Goal: Information Seeking & Learning: Learn about a topic

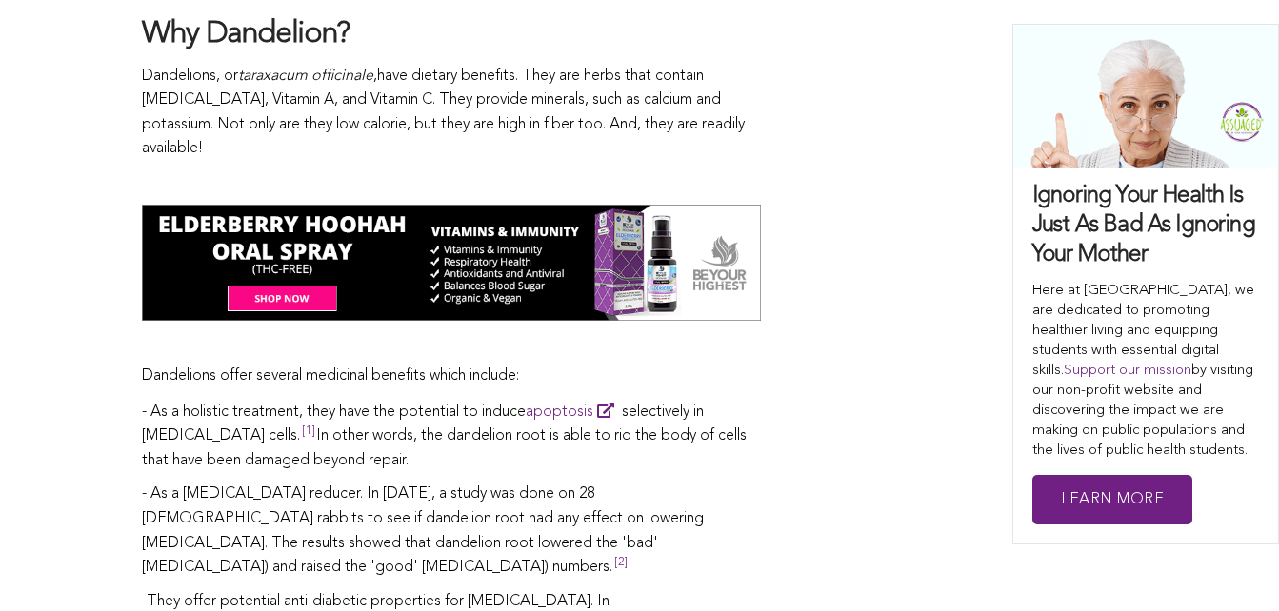
scroll to position [2164, 0]
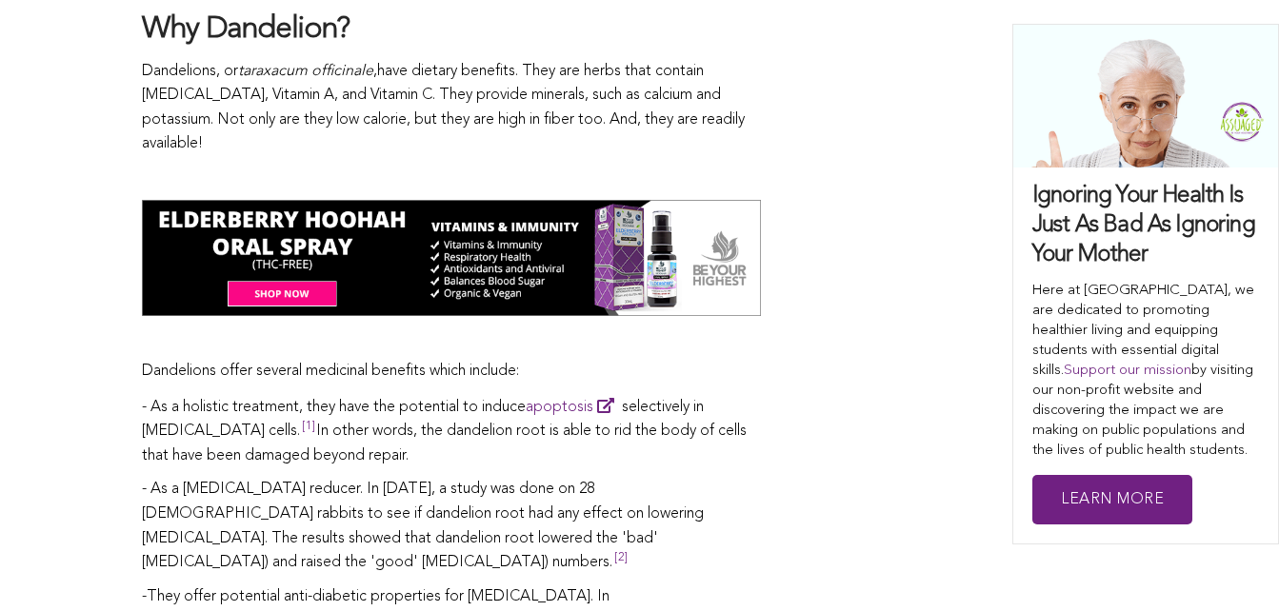
drag, startPoint x: 932, startPoint y: 191, endPoint x: 908, endPoint y: 312, distance: 123.2
click at [908, 312] on div "[PERSON_NAME] Share this Dandelions can be an annoyance when they're invading y…" at bounding box center [639, 542] width 995 height 3551
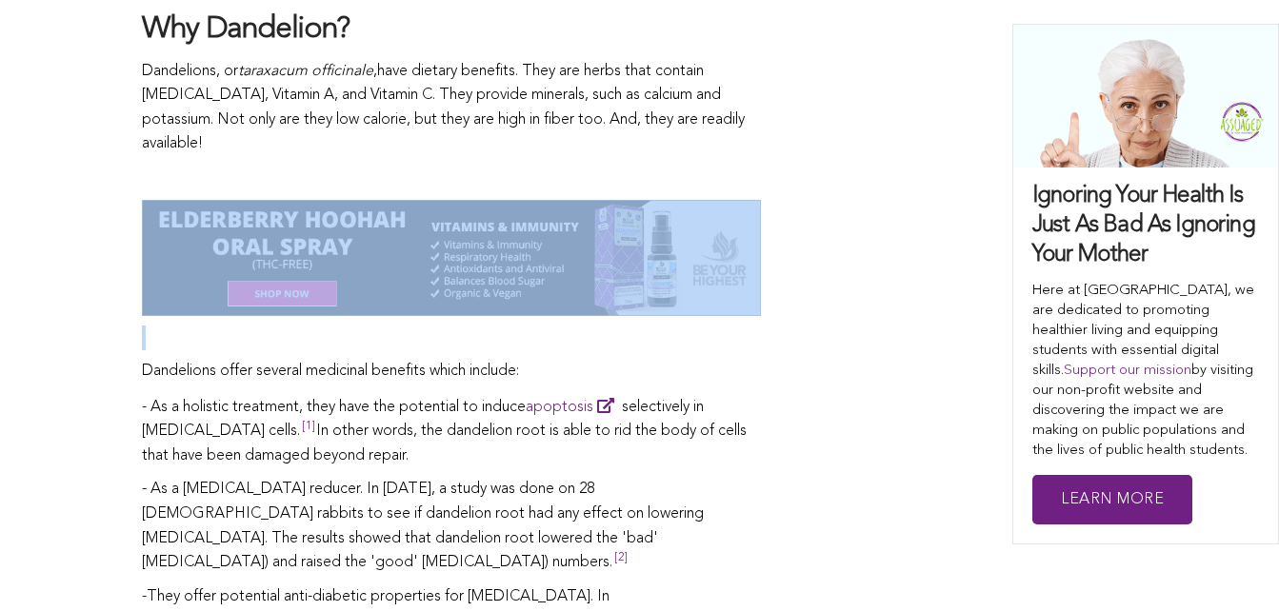
click at [908, 312] on div "[PERSON_NAME] Share this Dandelions can be an annoyance when they're invading y…" at bounding box center [639, 542] width 995 height 3551
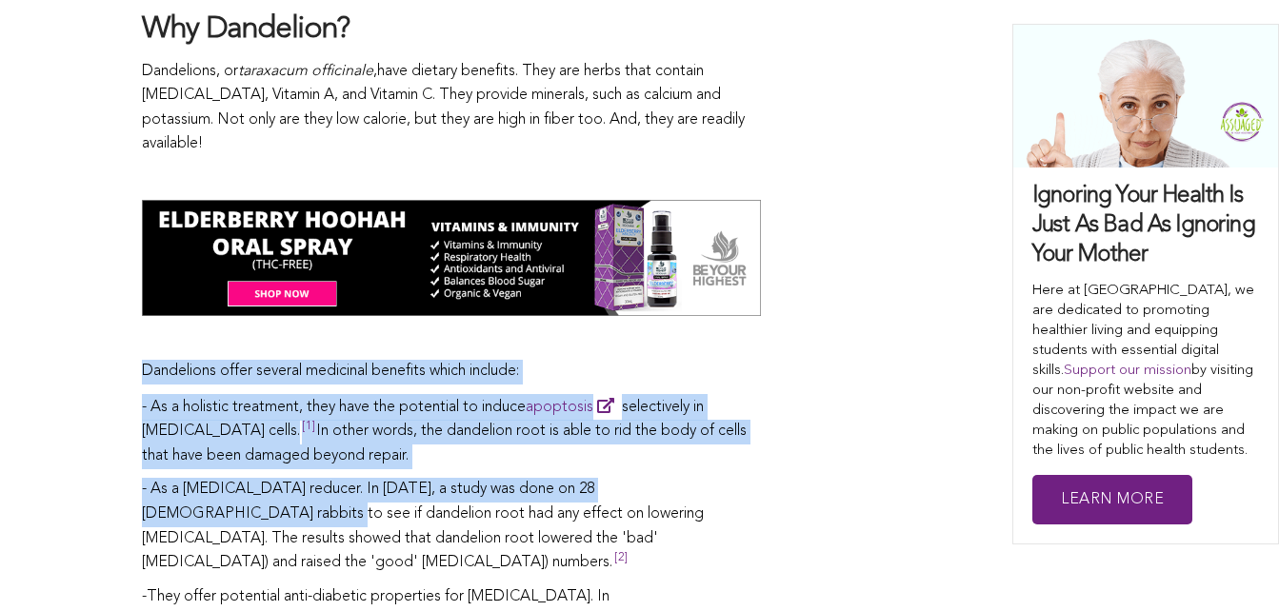
drag, startPoint x: 908, startPoint y: 312, endPoint x: 886, endPoint y: 447, distance: 136.9
click at [886, 447] on div "[PERSON_NAME] Share this Dandelions can be an annoyance when they're invading y…" at bounding box center [639, 542] width 995 height 3551
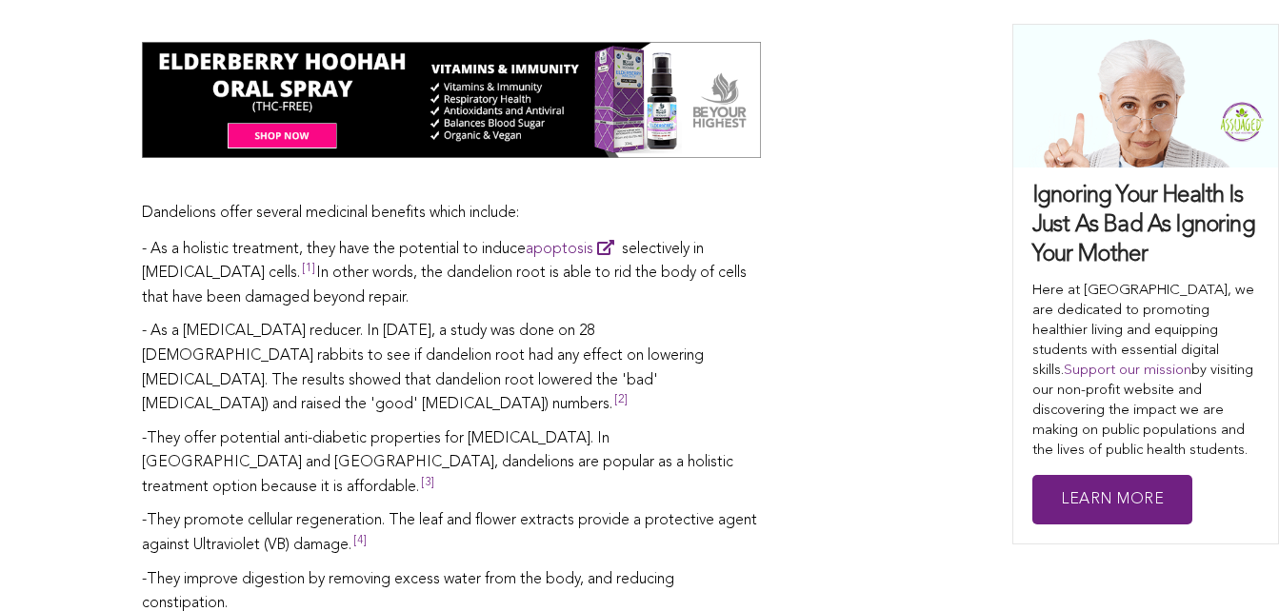
scroll to position [2323, 0]
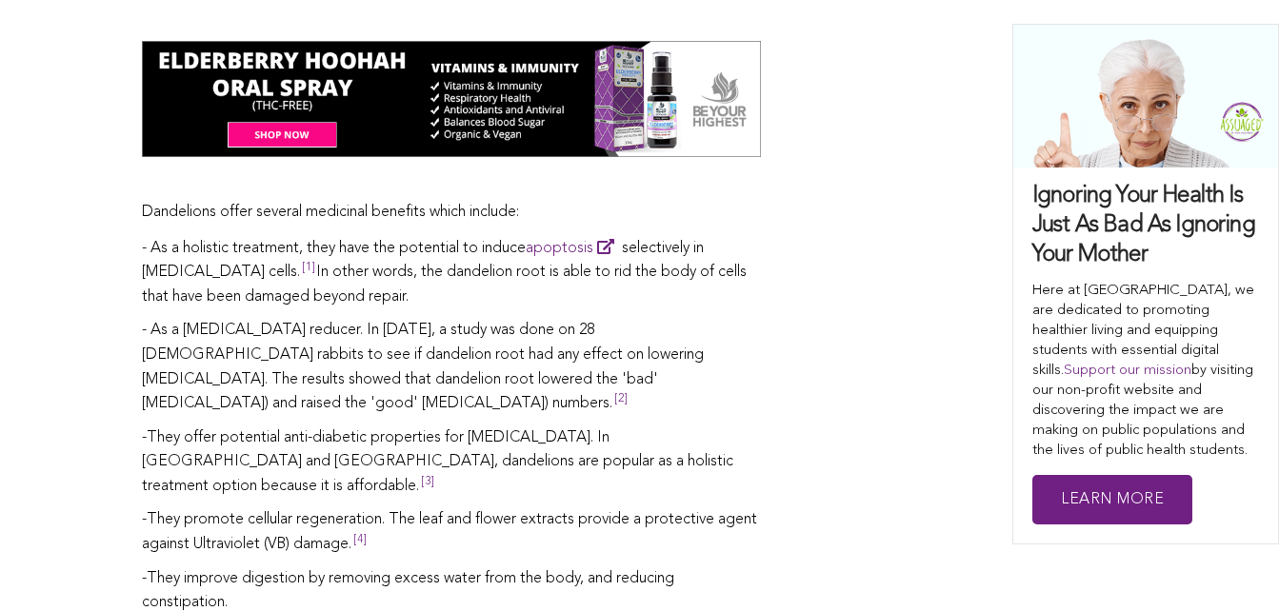
drag, startPoint x: 886, startPoint y: 447, endPoint x: 891, endPoint y: 351, distance: 96.3
click at [891, 351] on div "[PERSON_NAME] Share this Dandelions can be an annoyance when they're invading y…" at bounding box center [639, 383] width 995 height 3551
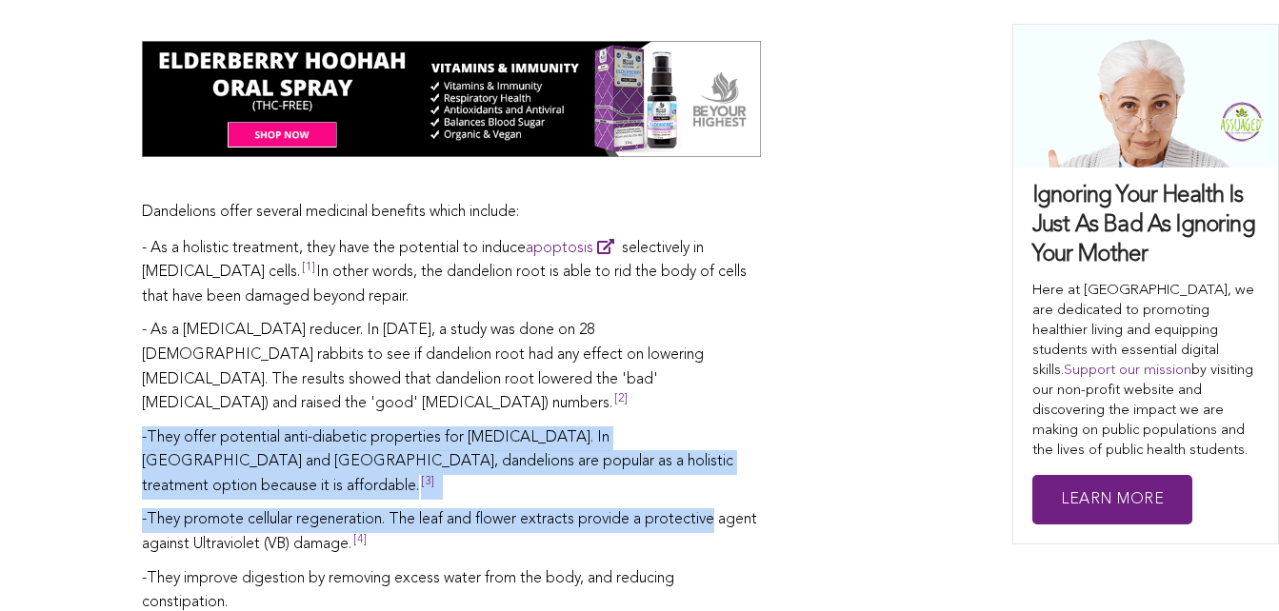
click at [891, 351] on div "[PERSON_NAME] Share this Dandelions can be an annoyance when they're invading y…" at bounding box center [639, 383] width 995 height 3551
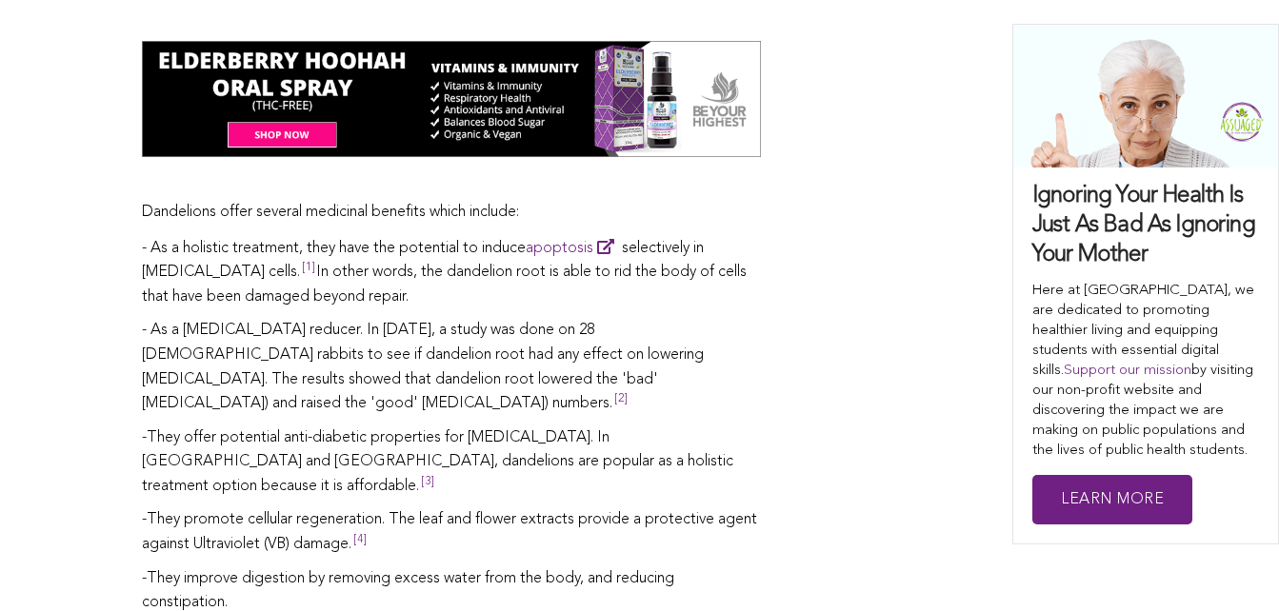
drag, startPoint x: 891, startPoint y: 351, endPoint x: 910, endPoint y: 236, distance: 116.8
click at [910, 236] on div "[PERSON_NAME] Share this Dandelions can be an annoyance when they're invading y…" at bounding box center [639, 383] width 995 height 3551
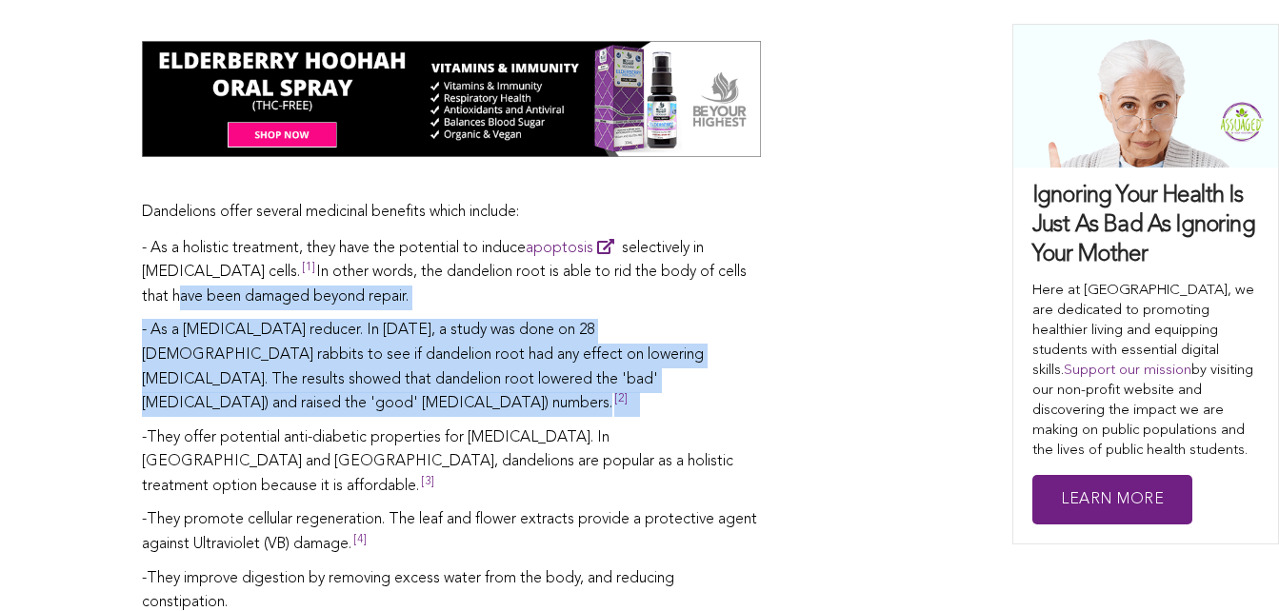
click at [910, 236] on div "[PERSON_NAME] Share this Dandelions can be an annoyance when they're invading y…" at bounding box center [639, 383] width 995 height 3551
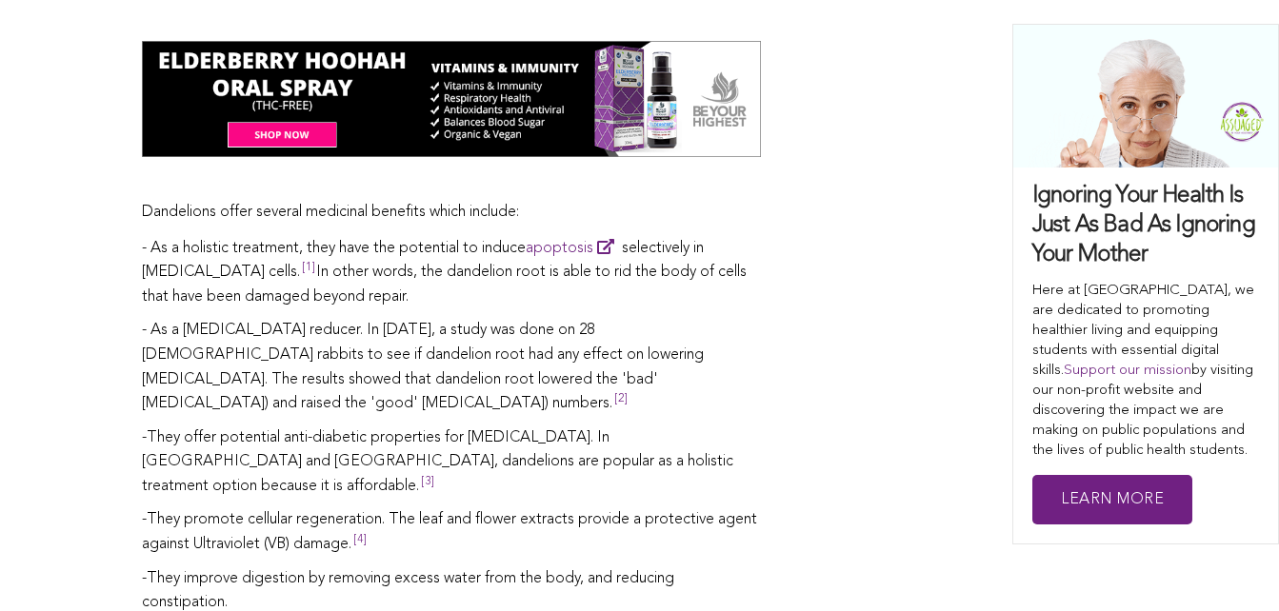
click at [910, 236] on div "[PERSON_NAME] Share this Dandelions can be an annoyance when they're invading y…" at bounding box center [639, 383] width 995 height 3551
drag, startPoint x: 910, startPoint y: 236, endPoint x: 878, endPoint y: 372, distance: 139.9
click at [878, 372] on div "[PERSON_NAME] Share this Dandelions can be an annoyance when they're invading y…" at bounding box center [639, 383] width 995 height 3551
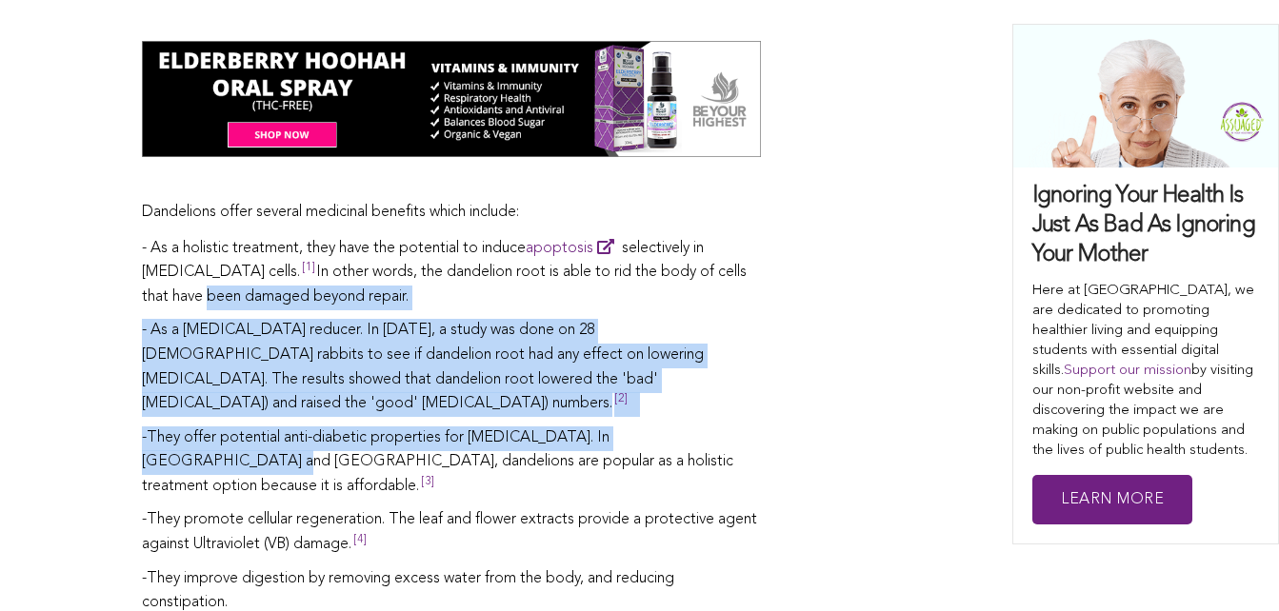
click at [878, 372] on div "[PERSON_NAME] Share this Dandelions can be an annoyance when they're invading y…" at bounding box center [639, 383] width 995 height 3551
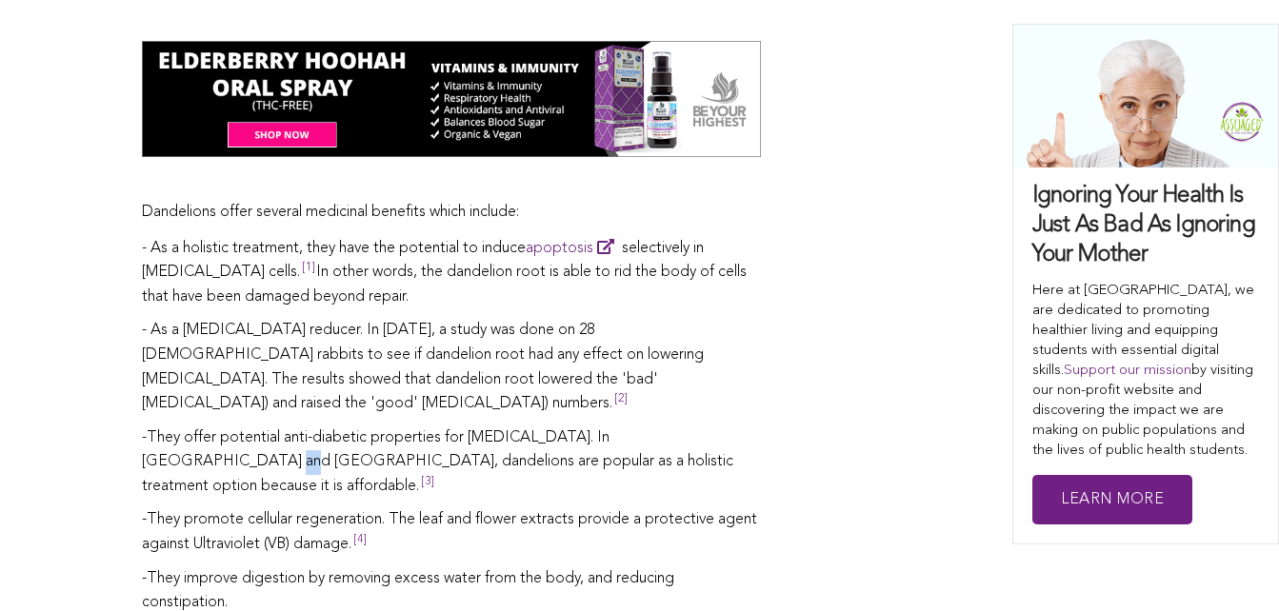
click at [878, 372] on div "[PERSON_NAME] Share this Dandelions can be an annoyance when they're invading y…" at bounding box center [639, 383] width 995 height 3551
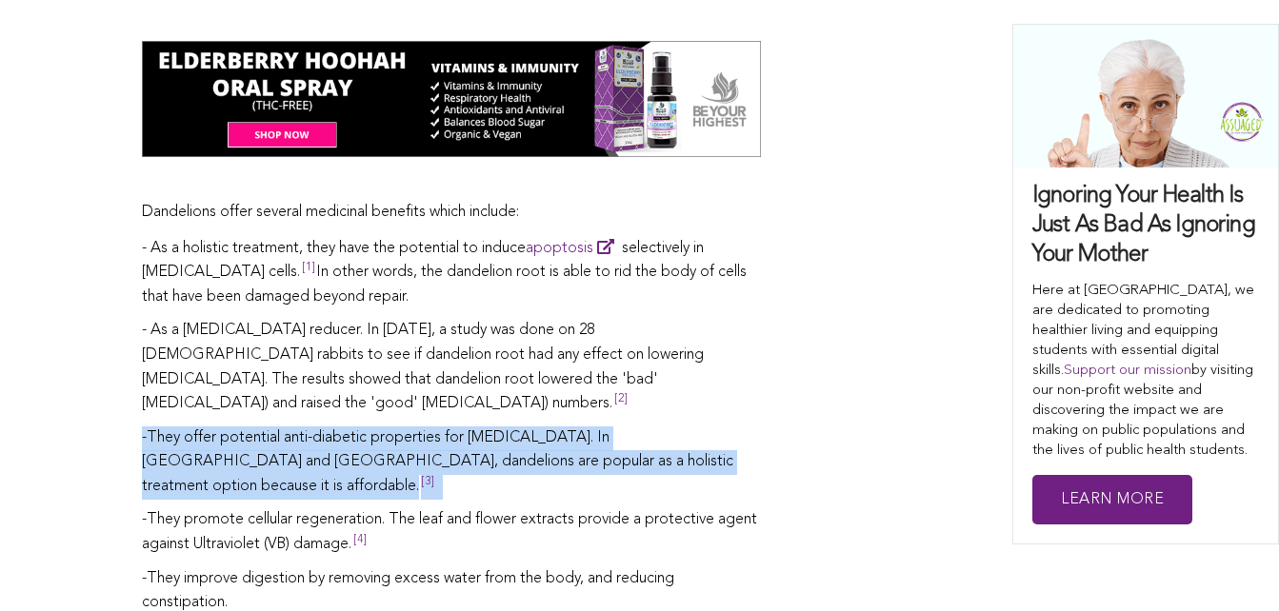
click at [878, 372] on div "[PERSON_NAME] Share this Dandelions can be an annoyance when they're invading y…" at bounding box center [639, 383] width 995 height 3551
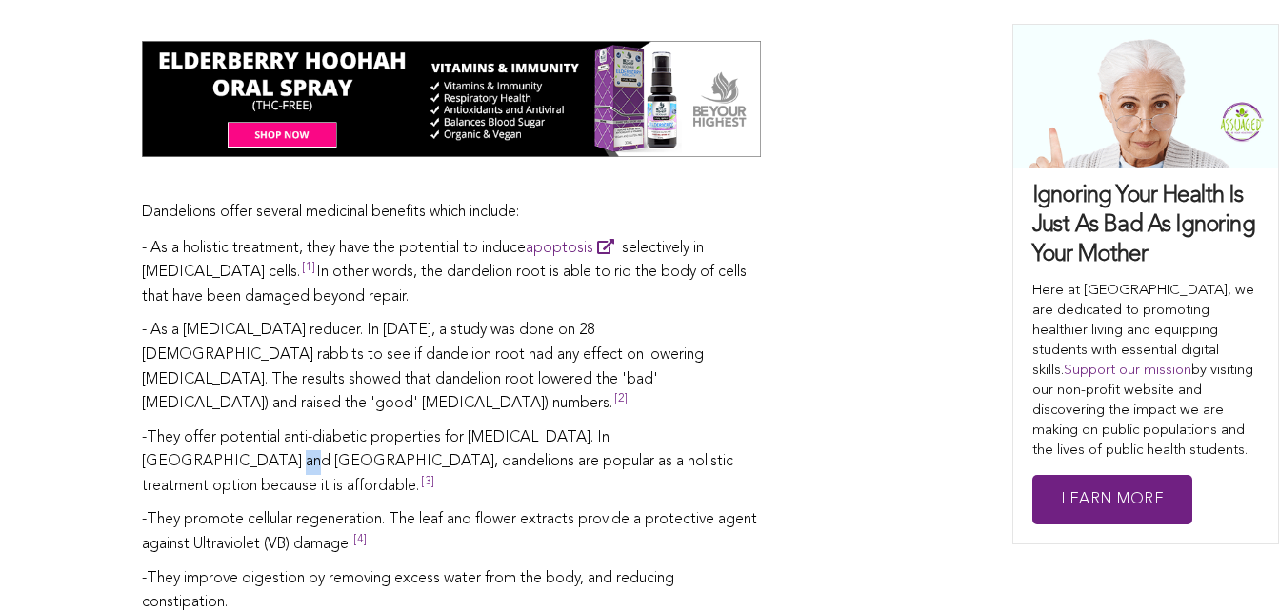
click at [878, 372] on div "[PERSON_NAME] Share this Dandelions can be an annoyance when they're invading y…" at bounding box center [639, 383] width 995 height 3551
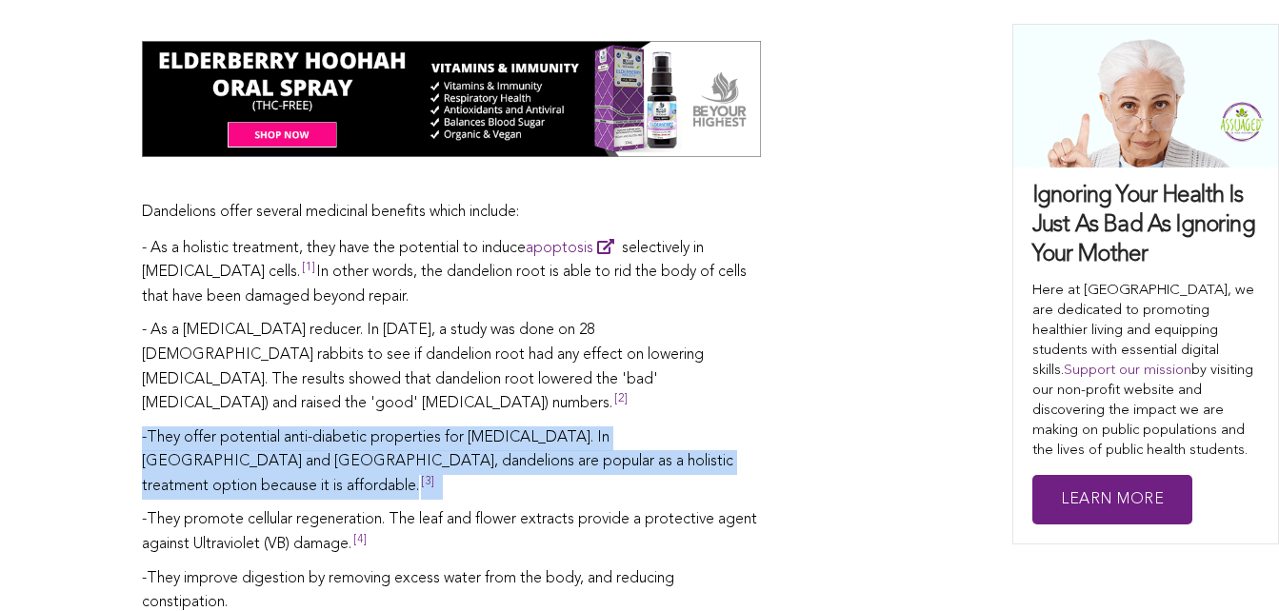
click at [878, 372] on div "[PERSON_NAME] Share this Dandelions can be an annoyance when they're invading y…" at bounding box center [639, 383] width 995 height 3551
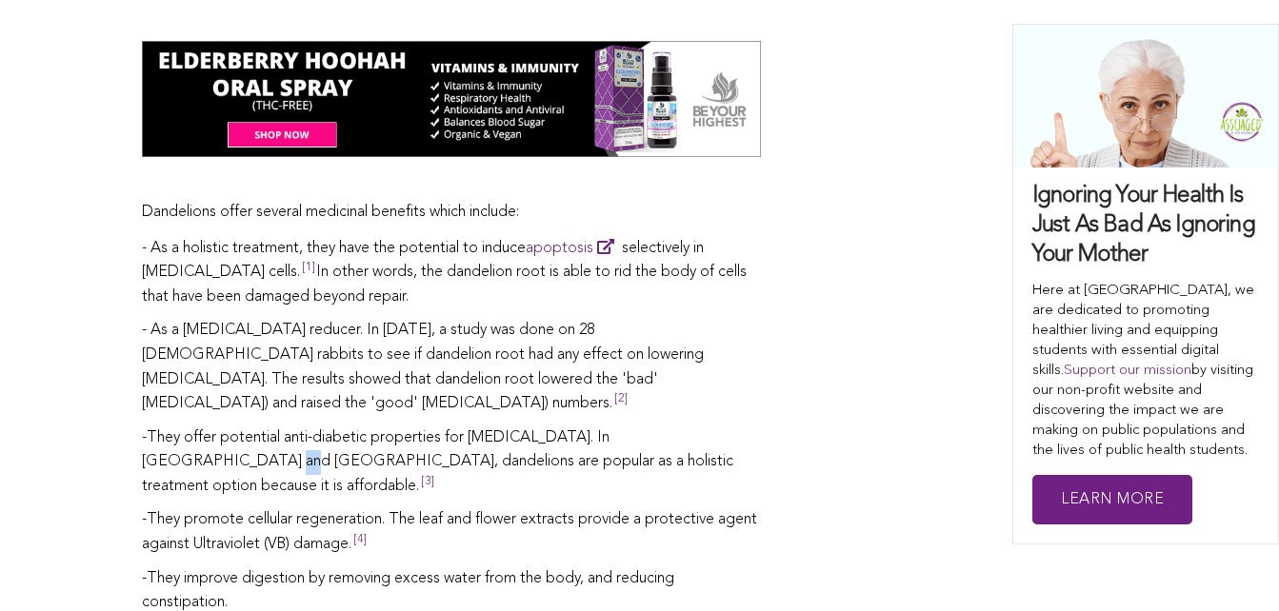
drag, startPoint x: 878, startPoint y: 372, endPoint x: 882, endPoint y: 305, distance: 67.7
click at [882, 305] on div "[PERSON_NAME] Share this Dandelions can be an annoyance when they're invading y…" at bounding box center [639, 383] width 995 height 3551
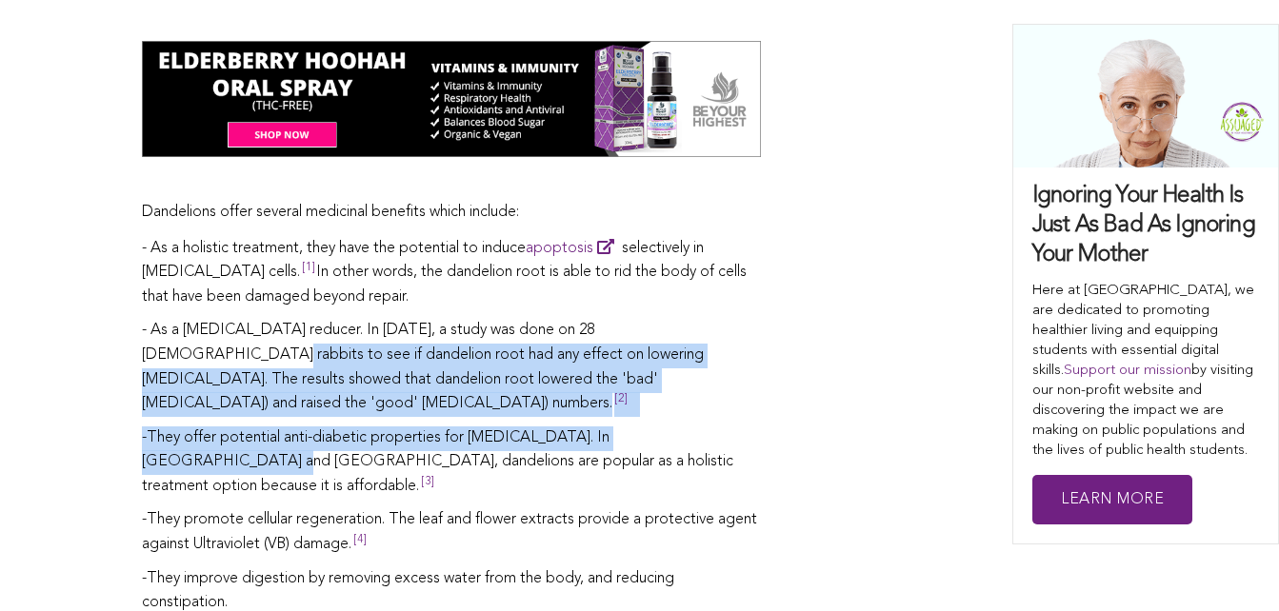
click at [882, 305] on div "[PERSON_NAME] Share this Dandelions can be an annoyance when they're invading y…" at bounding box center [639, 383] width 995 height 3551
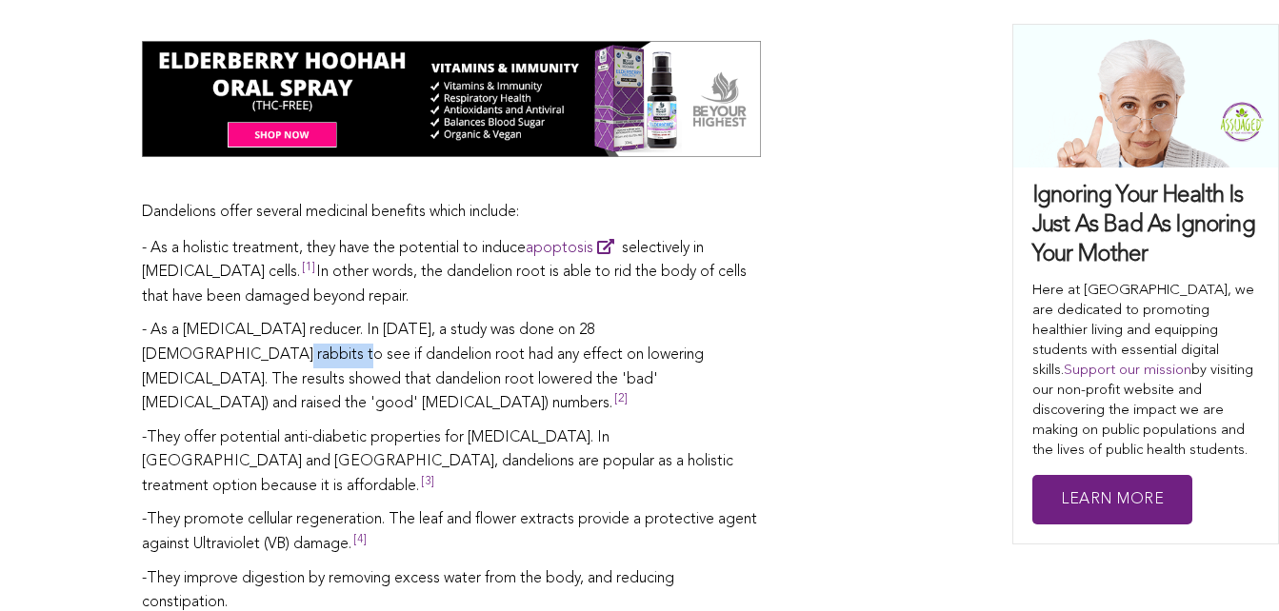
click at [882, 305] on div "[PERSON_NAME] Share this Dandelions can be an annoyance when they're invading y…" at bounding box center [639, 383] width 995 height 3551
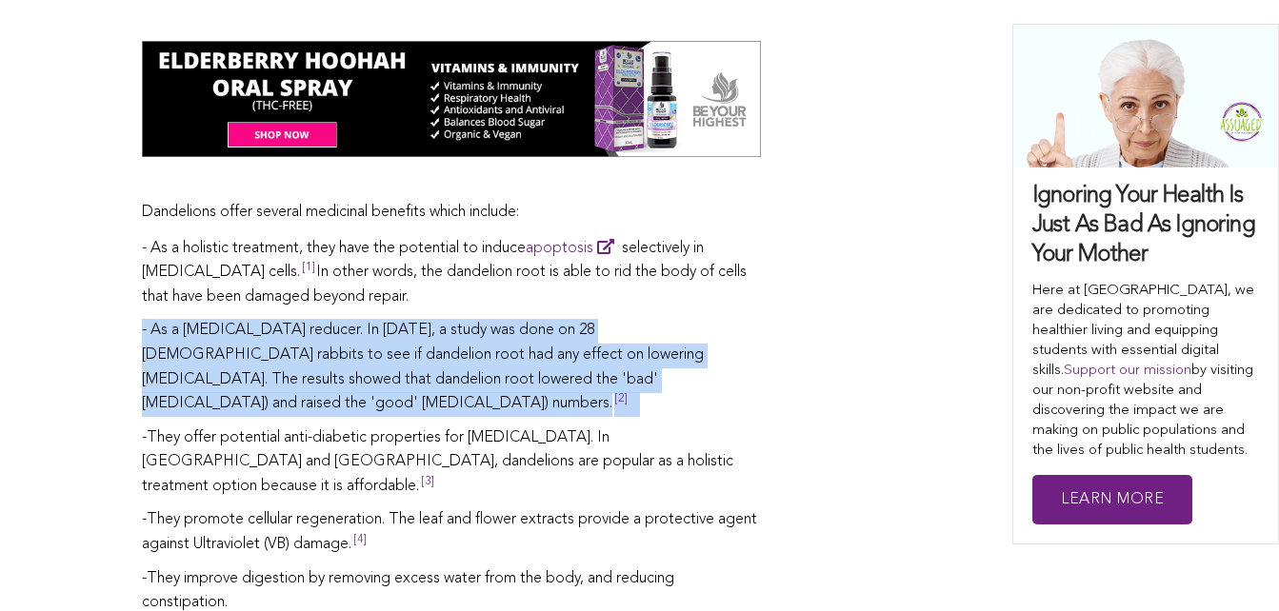
click at [882, 305] on div "[PERSON_NAME] Share this Dandelions can be an annoyance when they're invading y…" at bounding box center [639, 383] width 995 height 3551
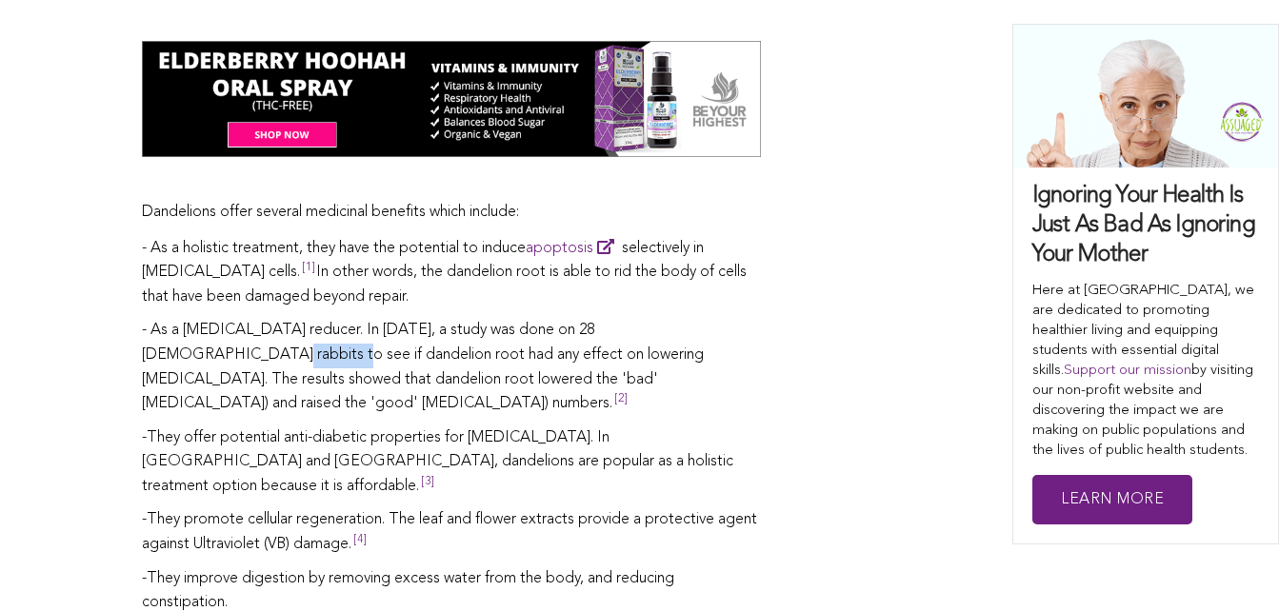
drag, startPoint x: 882, startPoint y: 305, endPoint x: 874, endPoint y: 344, distance: 39.8
click at [874, 344] on div "[PERSON_NAME] Share this Dandelions can be an annoyance when they're invading y…" at bounding box center [639, 383] width 995 height 3551
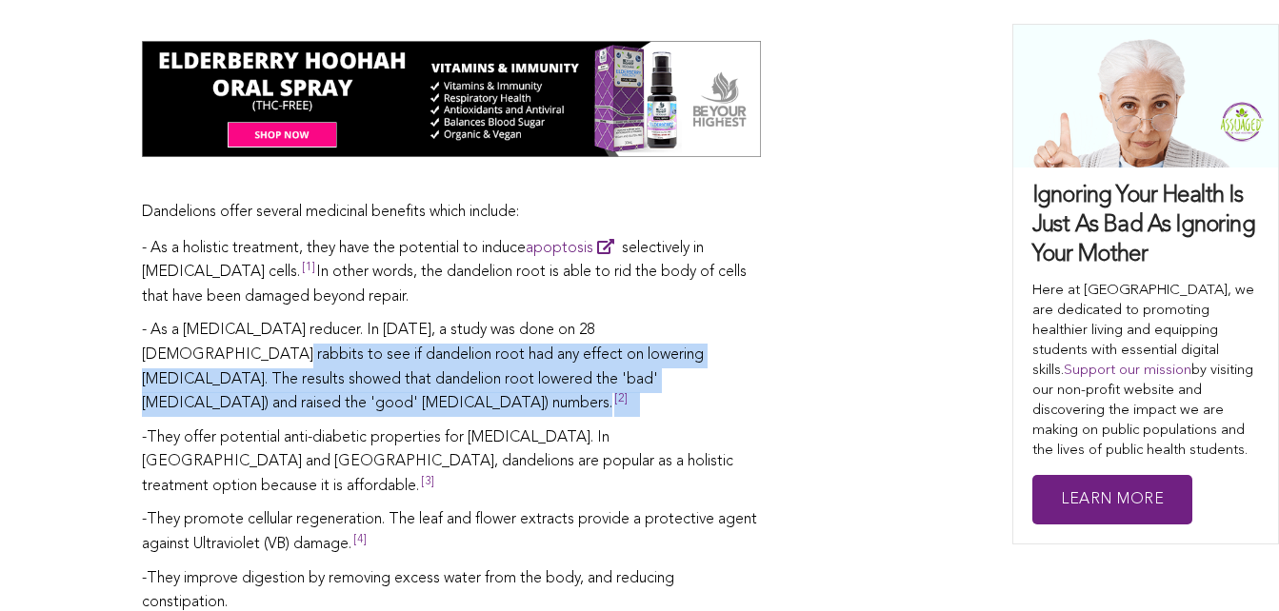
click at [874, 344] on div "[PERSON_NAME] Share this Dandelions can be an annoyance when they're invading y…" at bounding box center [639, 383] width 995 height 3551
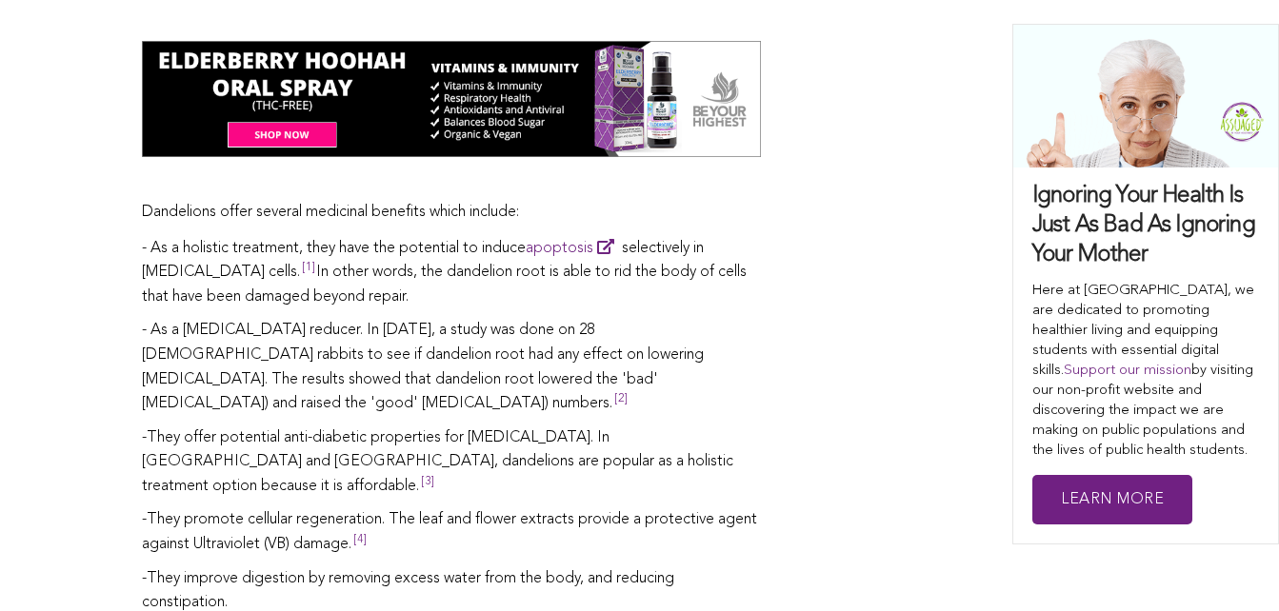
drag, startPoint x: 874, startPoint y: 344, endPoint x: 876, endPoint y: 443, distance: 99.0
click at [876, 443] on div "[PERSON_NAME] Share this Dandelions can be an annoyance when they're invading y…" at bounding box center [639, 383] width 995 height 3551
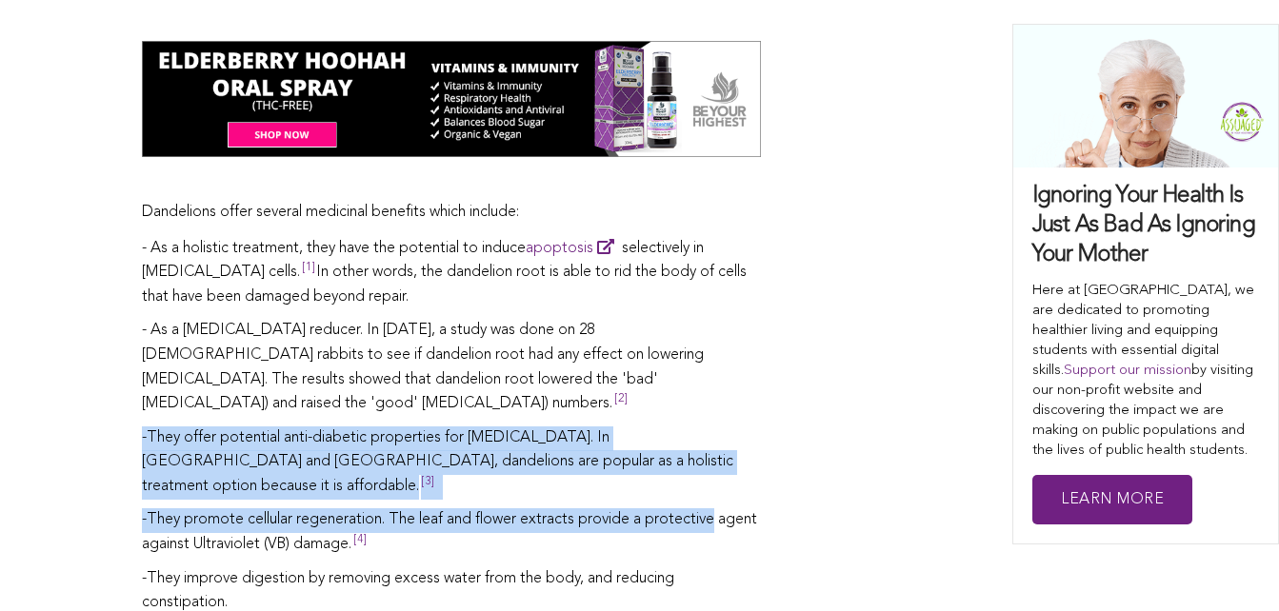
click at [876, 443] on div "[PERSON_NAME] Share this Dandelions can be an annoyance when they're invading y…" at bounding box center [639, 383] width 995 height 3551
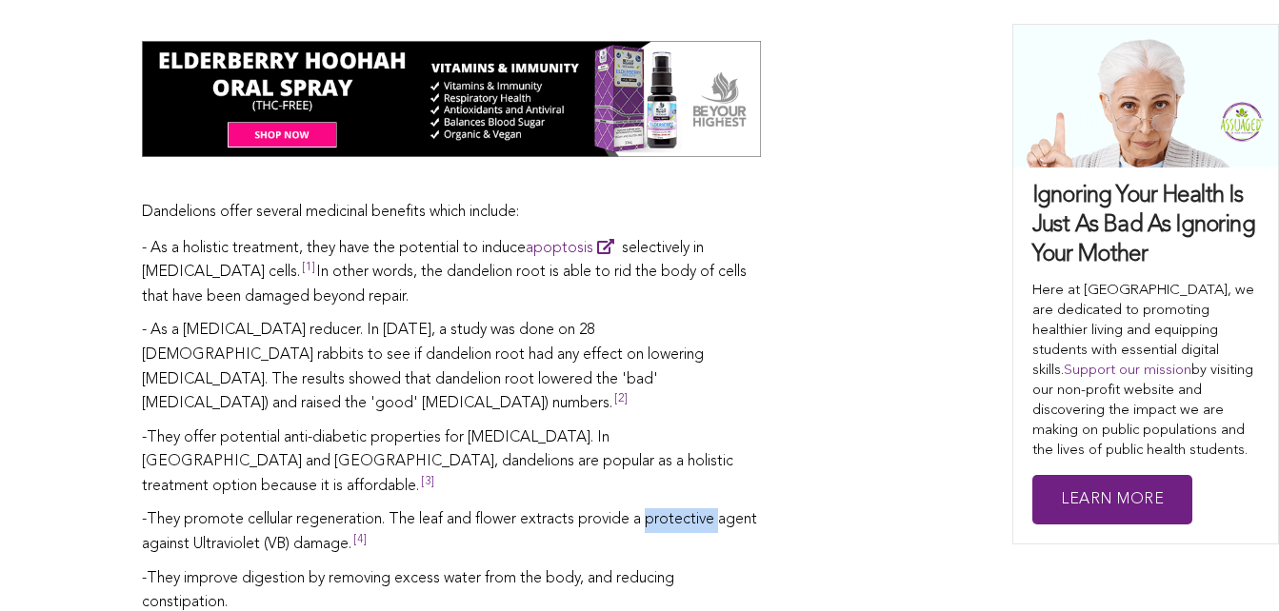
drag, startPoint x: 876, startPoint y: 443, endPoint x: 892, endPoint y: 527, distance: 86.3
click at [892, 527] on div "[PERSON_NAME] Share this Dandelions can be an annoyance when they're invading y…" at bounding box center [639, 383] width 995 height 3551
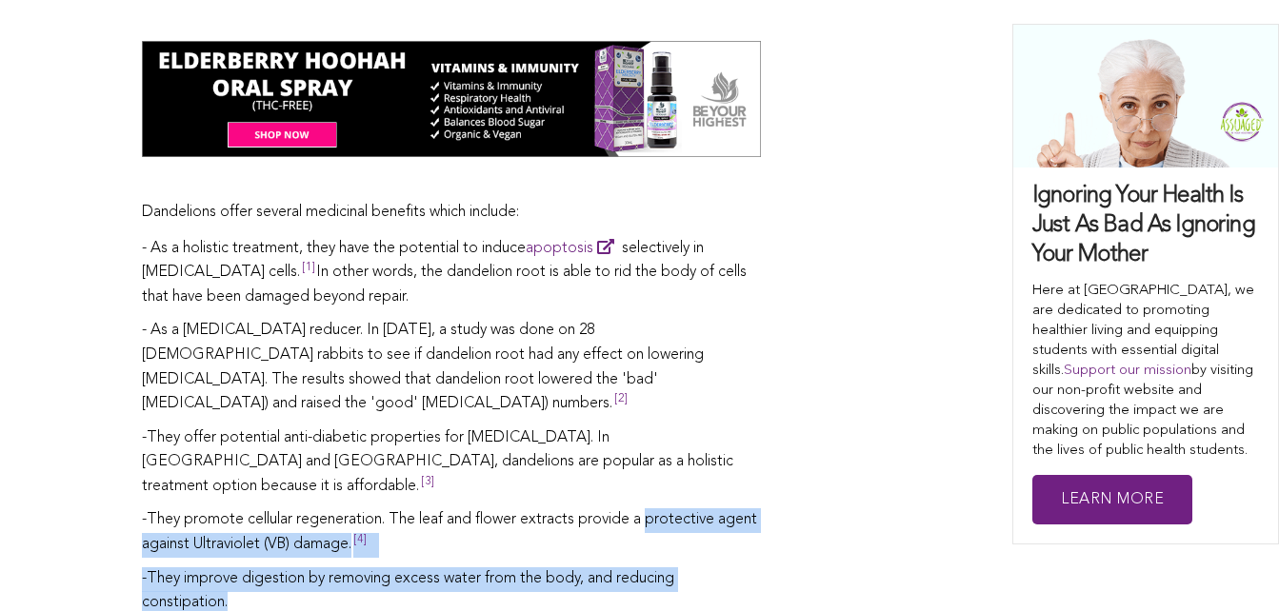
click at [892, 527] on div "[PERSON_NAME] Share this Dandelions can be an annoyance when they're invading y…" at bounding box center [639, 383] width 995 height 3551
drag, startPoint x: 892, startPoint y: 527, endPoint x: 897, endPoint y: 471, distance: 56.4
click at [897, 471] on div "[PERSON_NAME] Share this Dandelions can be an annoyance when they're invading y…" at bounding box center [639, 383] width 995 height 3551
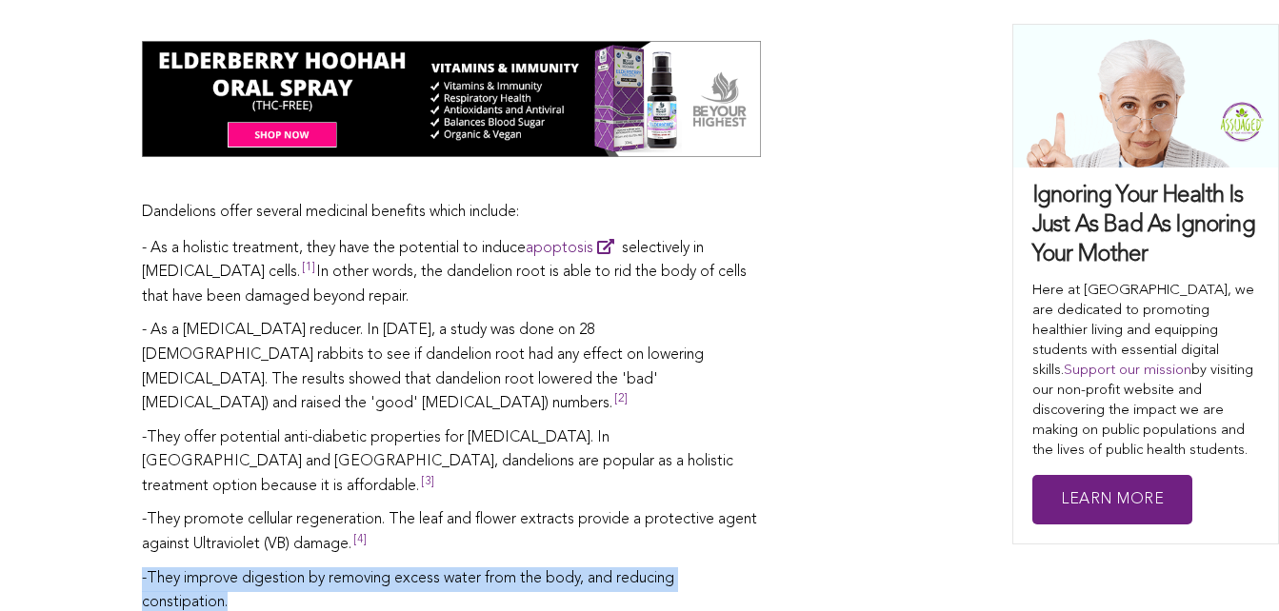
click at [897, 471] on div "[PERSON_NAME] Share this Dandelions can be an annoyance when they're invading y…" at bounding box center [639, 383] width 995 height 3551
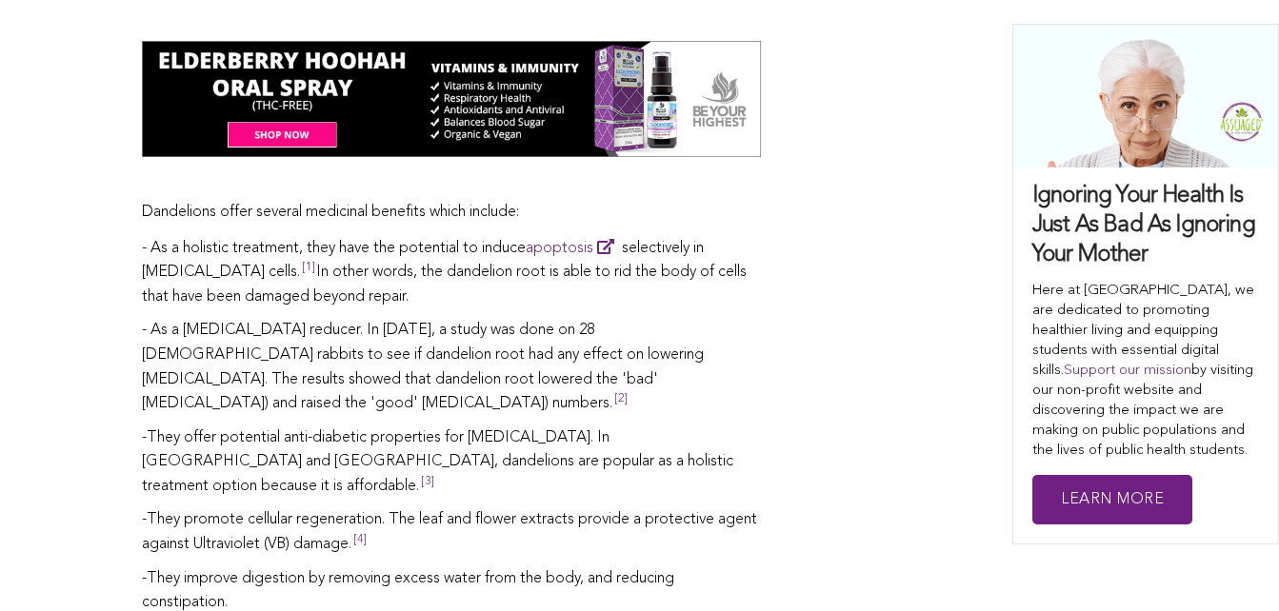
drag, startPoint x: 897, startPoint y: 471, endPoint x: 901, endPoint y: 510, distance: 39.2
click at [901, 510] on div "[PERSON_NAME] Share this Dandelions can be an annoyance when they're invading y…" at bounding box center [639, 383] width 995 height 3551
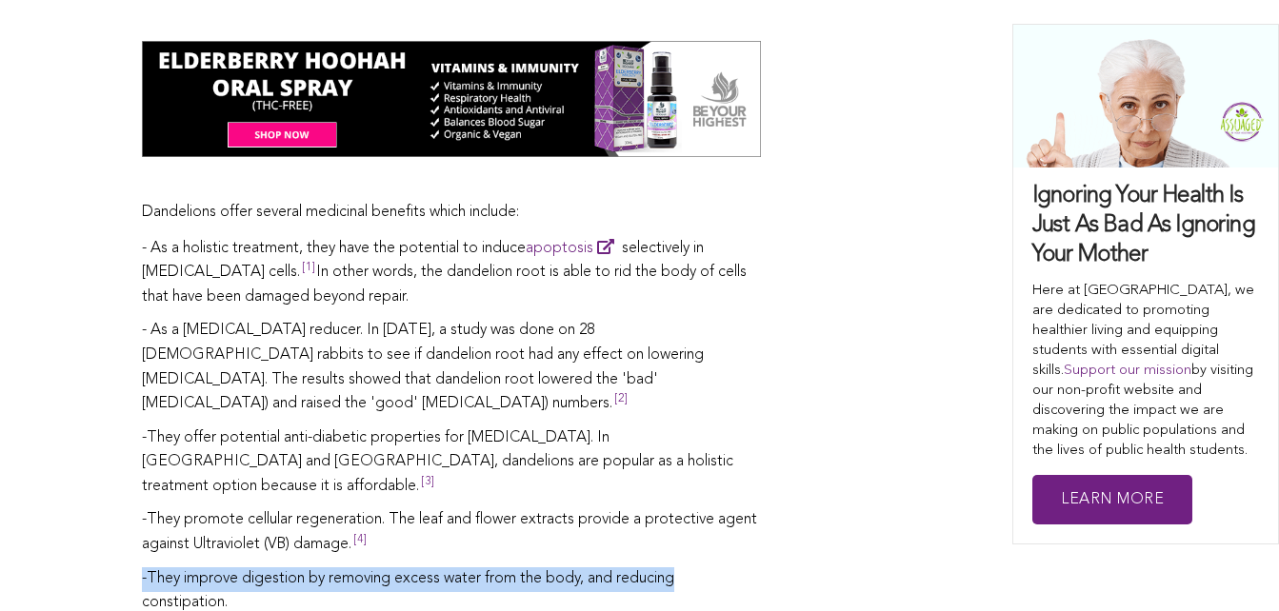
click at [901, 510] on div "[PERSON_NAME] Share this Dandelions can be an annoyance when they're invading y…" at bounding box center [639, 383] width 995 height 3551
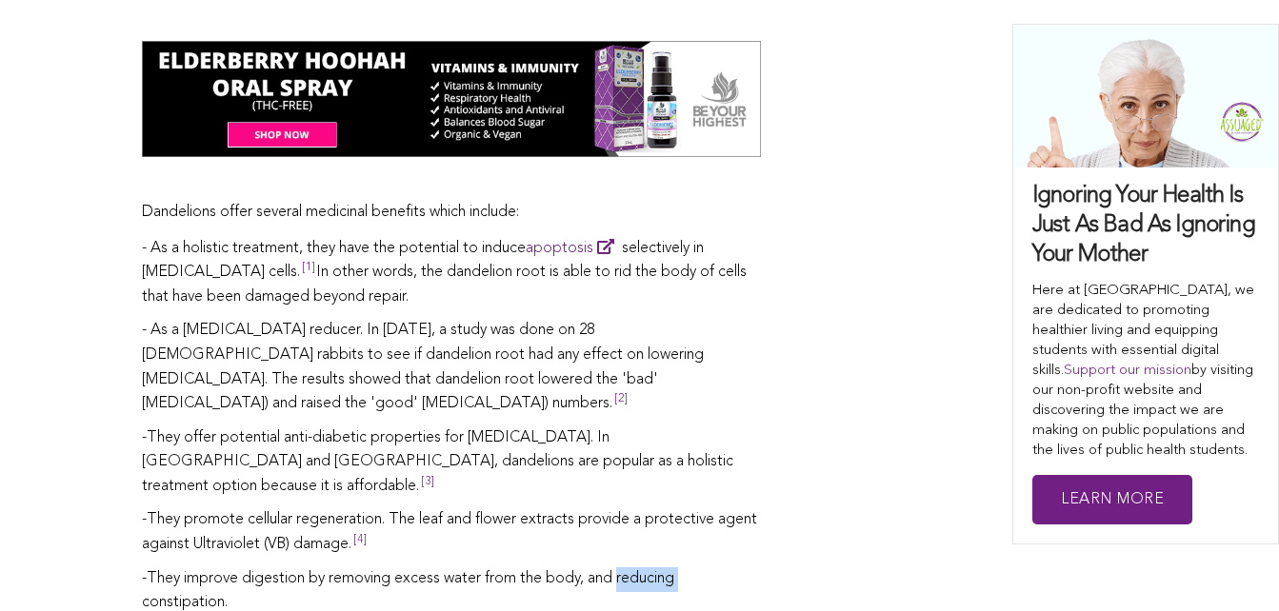
click at [901, 510] on div "[PERSON_NAME] Share this Dandelions can be an annoyance when they're invading y…" at bounding box center [639, 383] width 995 height 3551
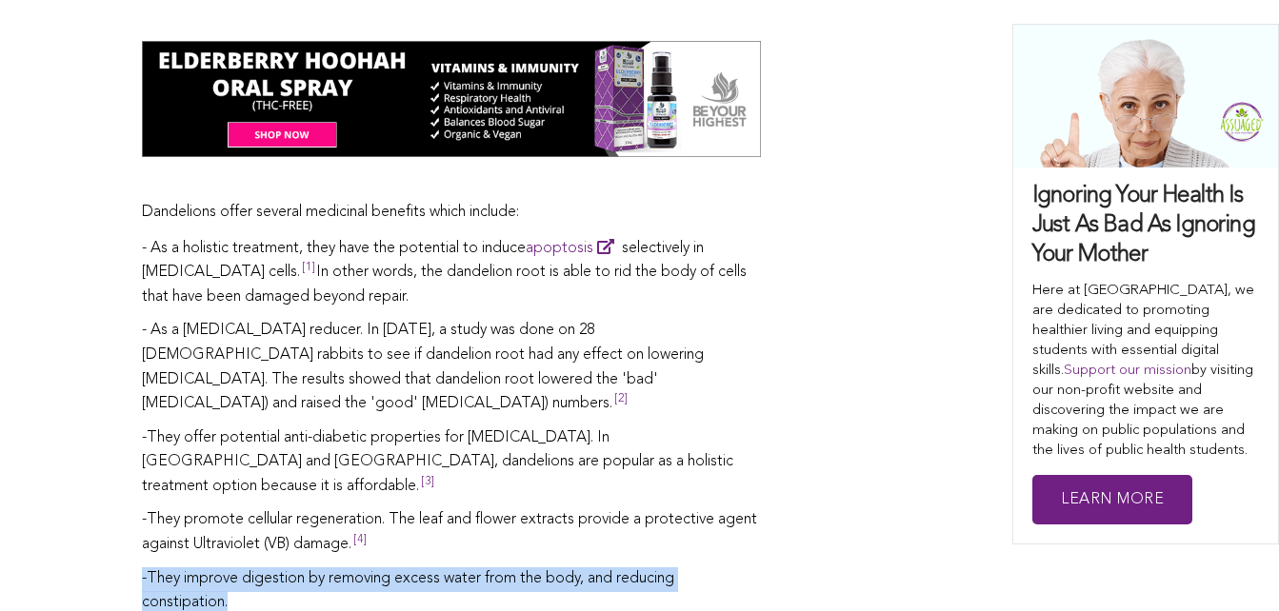
click at [901, 510] on div "[PERSON_NAME] Share this Dandelions can be an annoyance when they're invading y…" at bounding box center [639, 383] width 995 height 3551
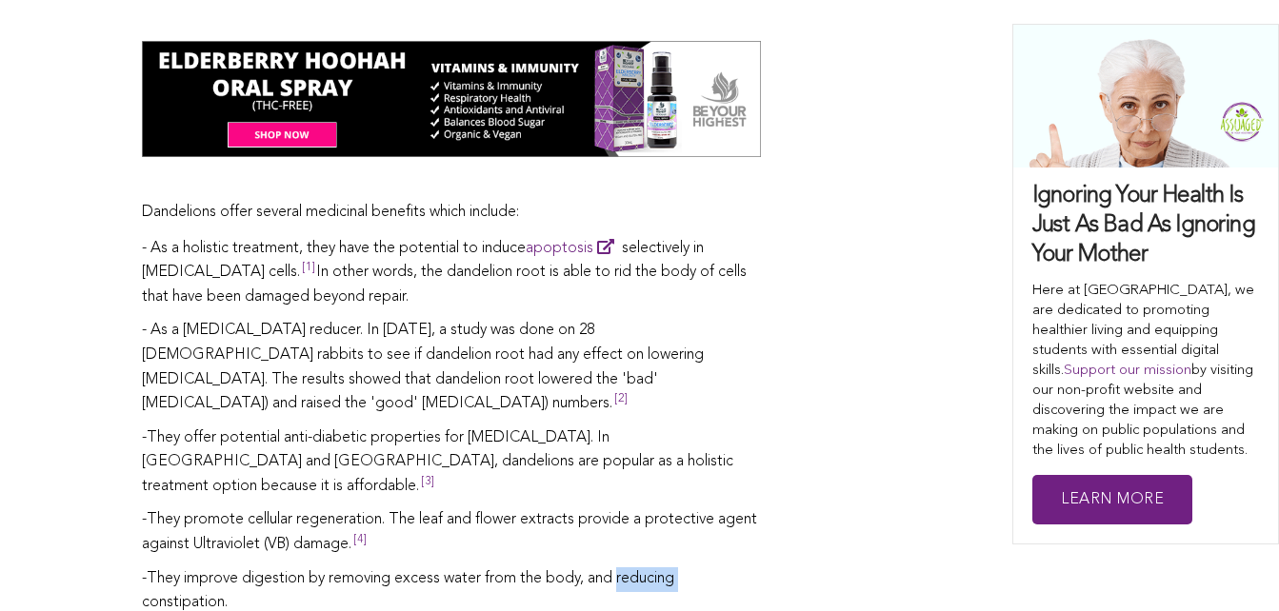
drag, startPoint x: 901, startPoint y: 510, endPoint x: 904, endPoint y: 433, distance: 77.2
click at [904, 433] on div "[PERSON_NAME] Share this Dandelions can be an annoyance when they're invading y…" at bounding box center [639, 383] width 995 height 3551
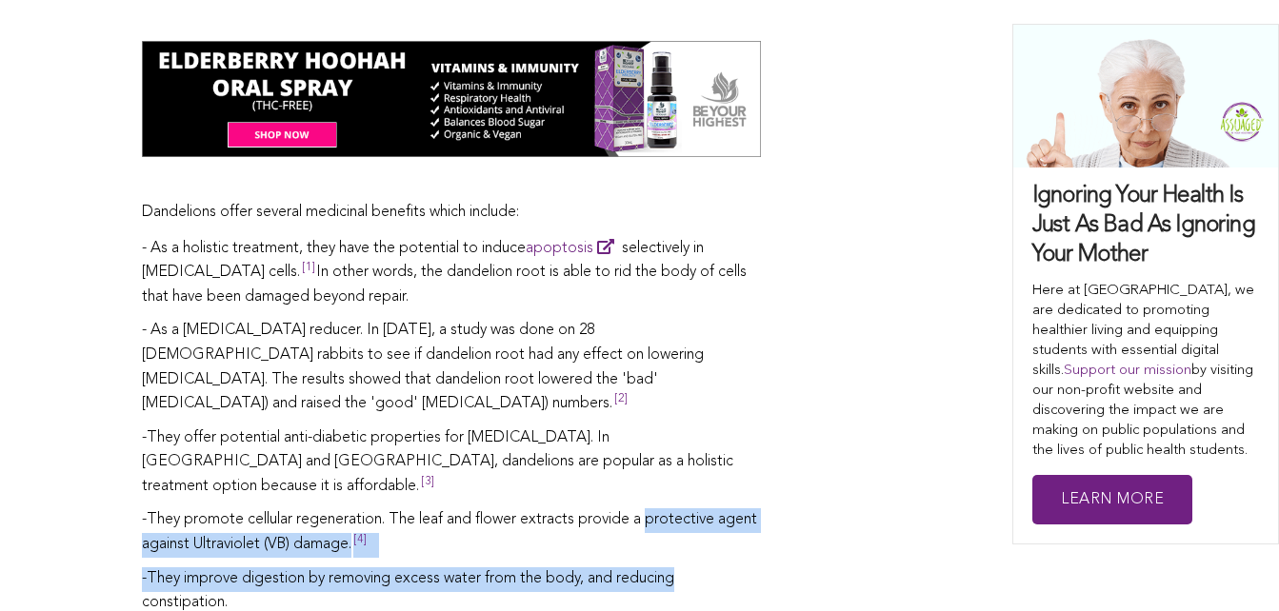
click at [904, 433] on div "[PERSON_NAME] Share this Dandelions can be an annoyance when they're invading y…" at bounding box center [639, 383] width 995 height 3551
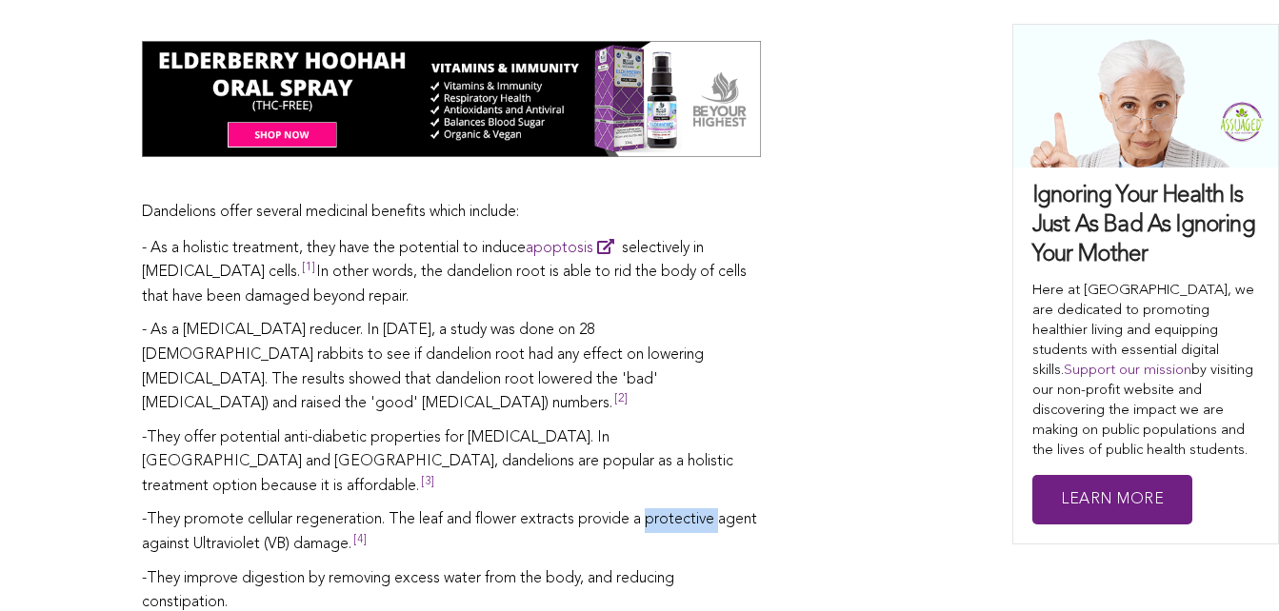
click at [904, 433] on div "[PERSON_NAME] Share this Dandelions can be an annoyance when they're invading y…" at bounding box center [639, 383] width 995 height 3551
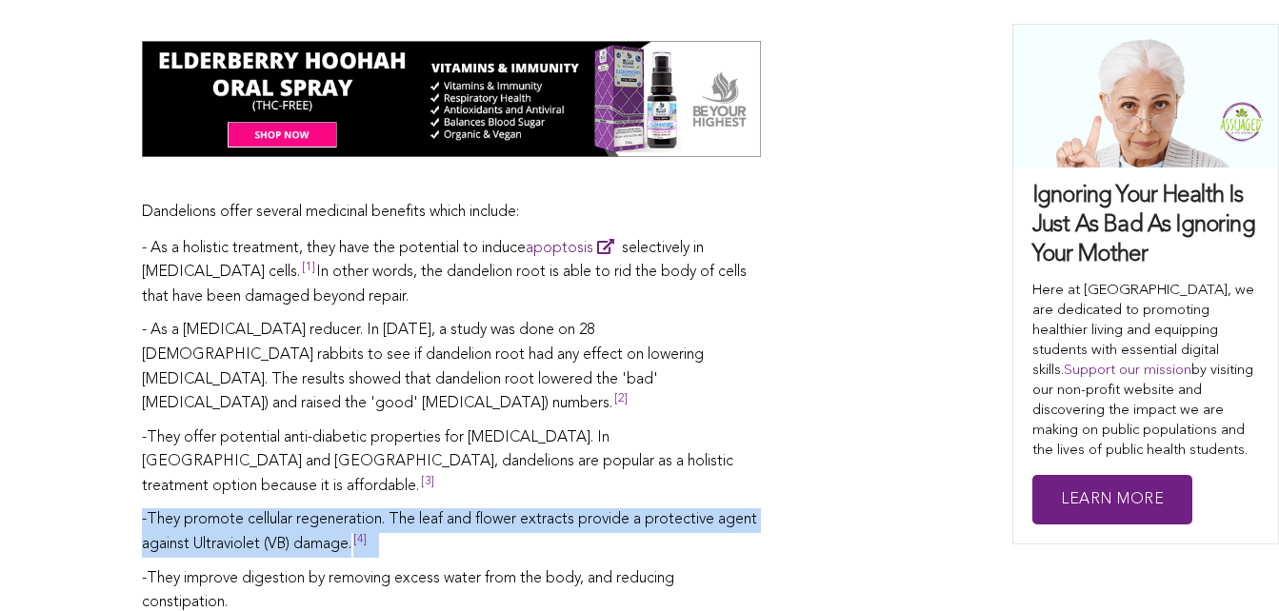
click at [904, 433] on div "[PERSON_NAME] Share this Dandelions can be an annoyance when they're invading y…" at bounding box center [639, 383] width 995 height 3551
drag, startPoint x: 904, startPoint y: 433, endPoint x: 901, endPoint y: 484, distance: 50.6
click at [901, 484] on div "[PERSON_NAME] Share this Dandelions can be an annoyance when they're invading y…" at bounding box center [639, 383] width 995 height 3551
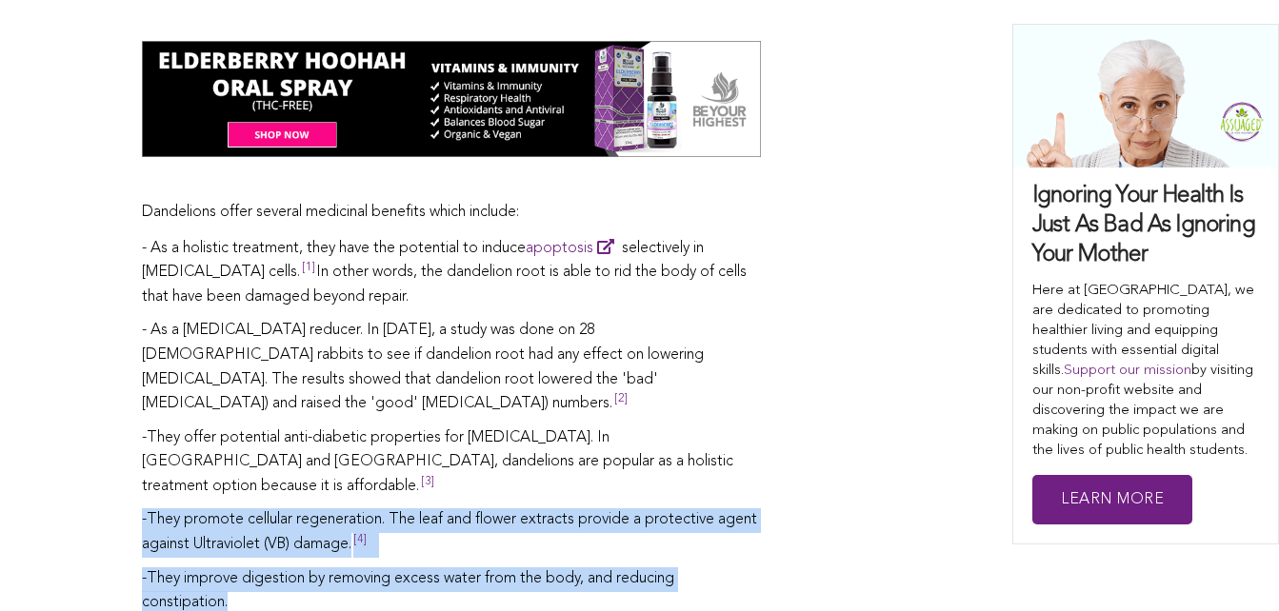
click at [901, 484] on div "[PERSON_NAME] Share this Dandelions can be an annoyance when they're invading y…" at bounding box center [639, 383] width 995 height 3551
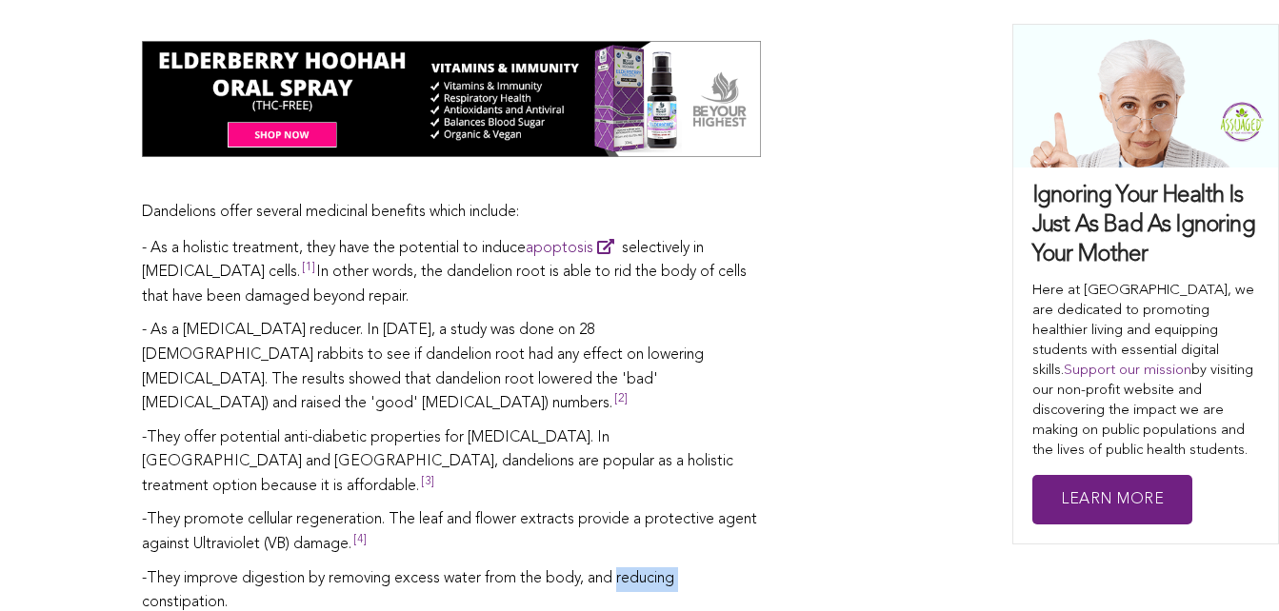
drag, startPoint x: 901, startPoint y: 484, endPoint x: 906, endPoint y: 369, distance: 114.4
click at [906, 369] on div "[PERSON_NAME] Share this Dandelions can be an annoyance when they're invading y…" at bounding box center [639, 383] width 995 height 3551
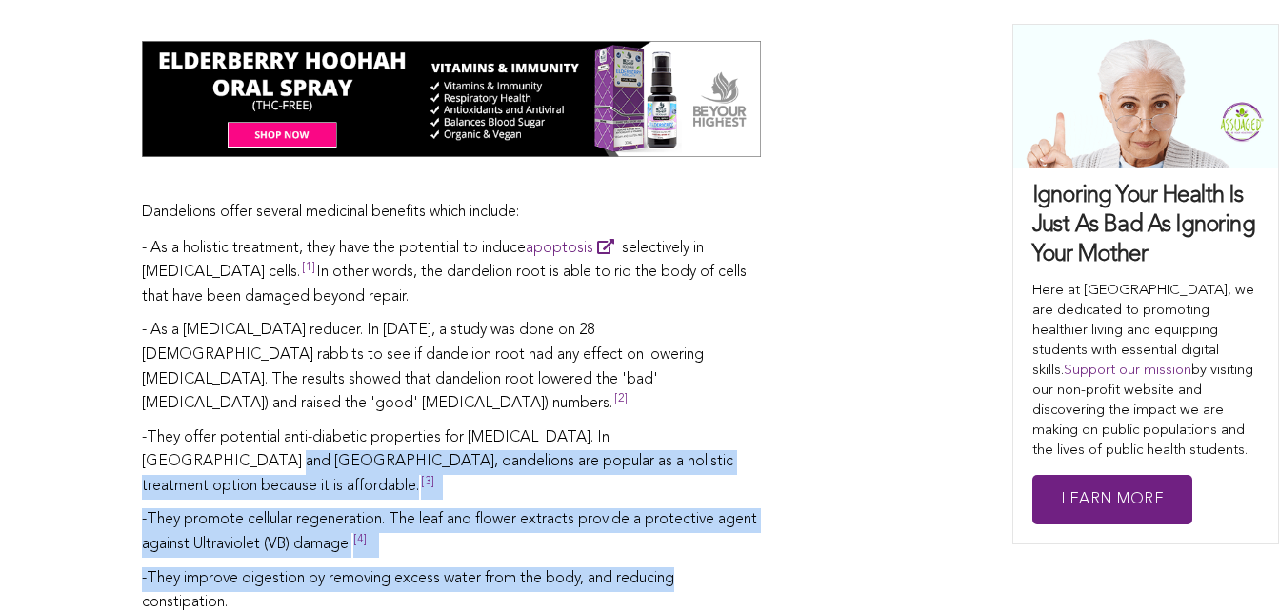
click at [906, 369] on div "[PERSON_NAME] Share this Dandelions can be an annoyance when they're invading y…" at bounding box center [639, 383] width 995 height 3551
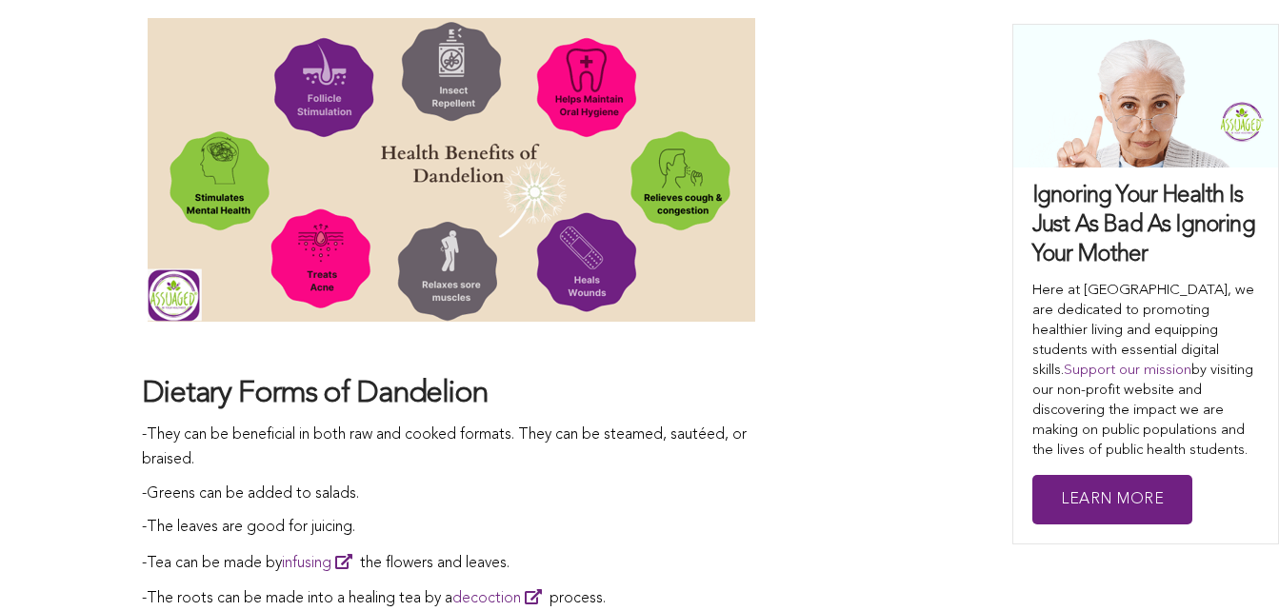
scroll to position [2969, 0]
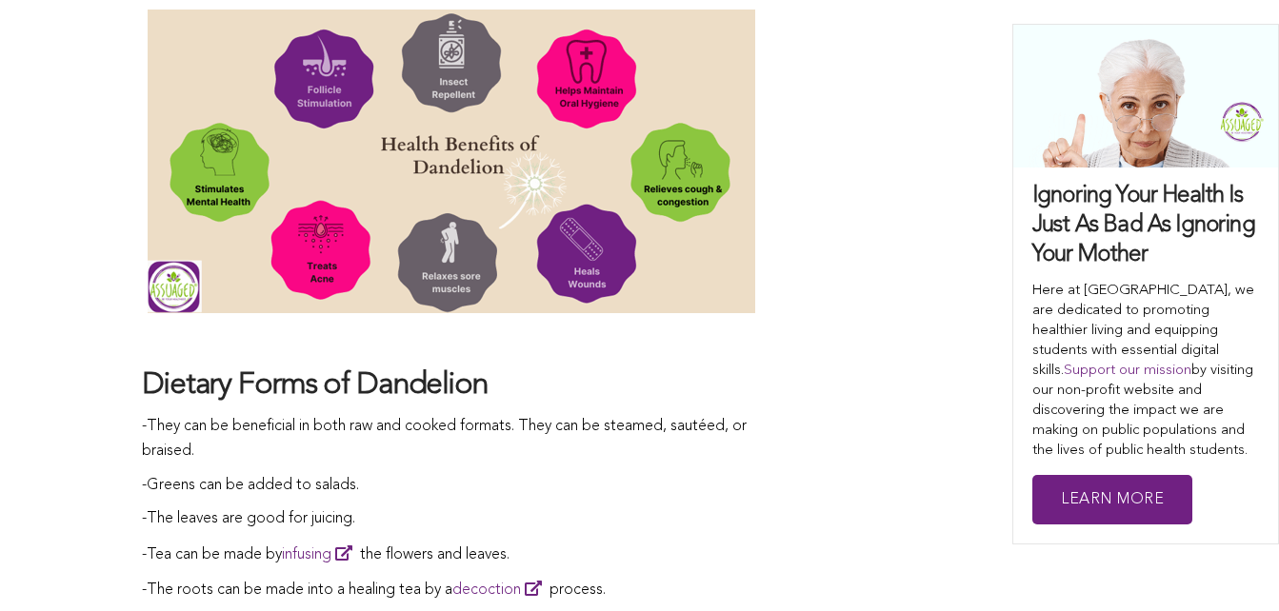
drag, startPoint x: 856, startPoint y: 335, endPoint x: 848, endPoint y: 269, distance: 66.1
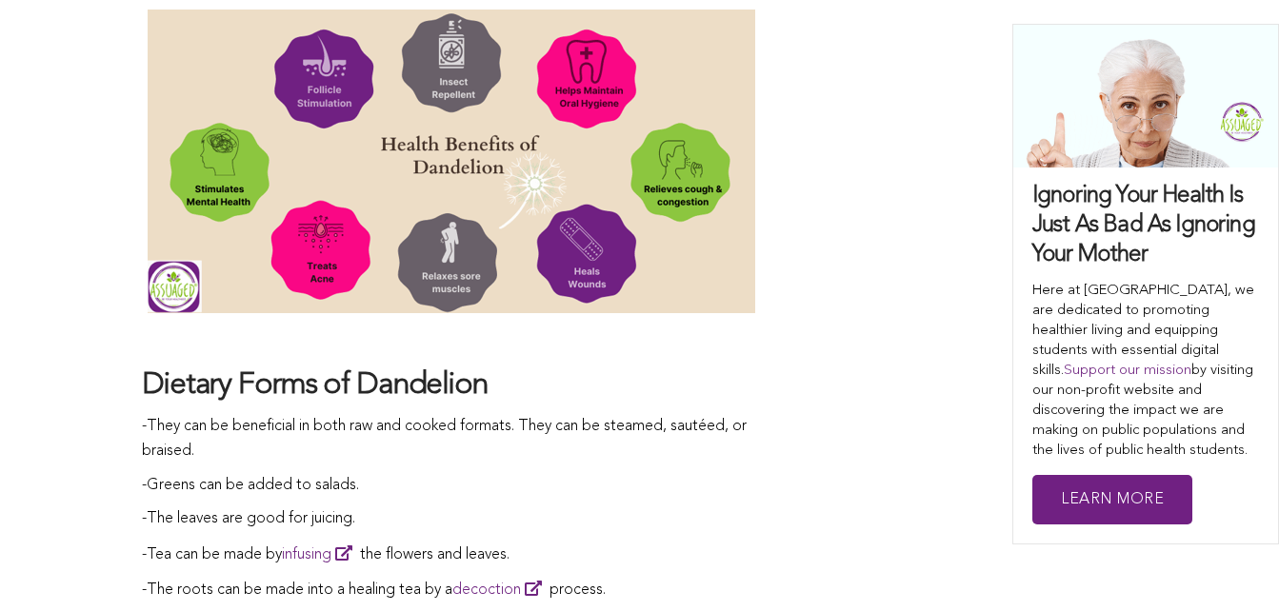
drag, startPoint x: 848, startPoint y: 269, endPoint x: 887, endPoint y: 473, distance: 207.4
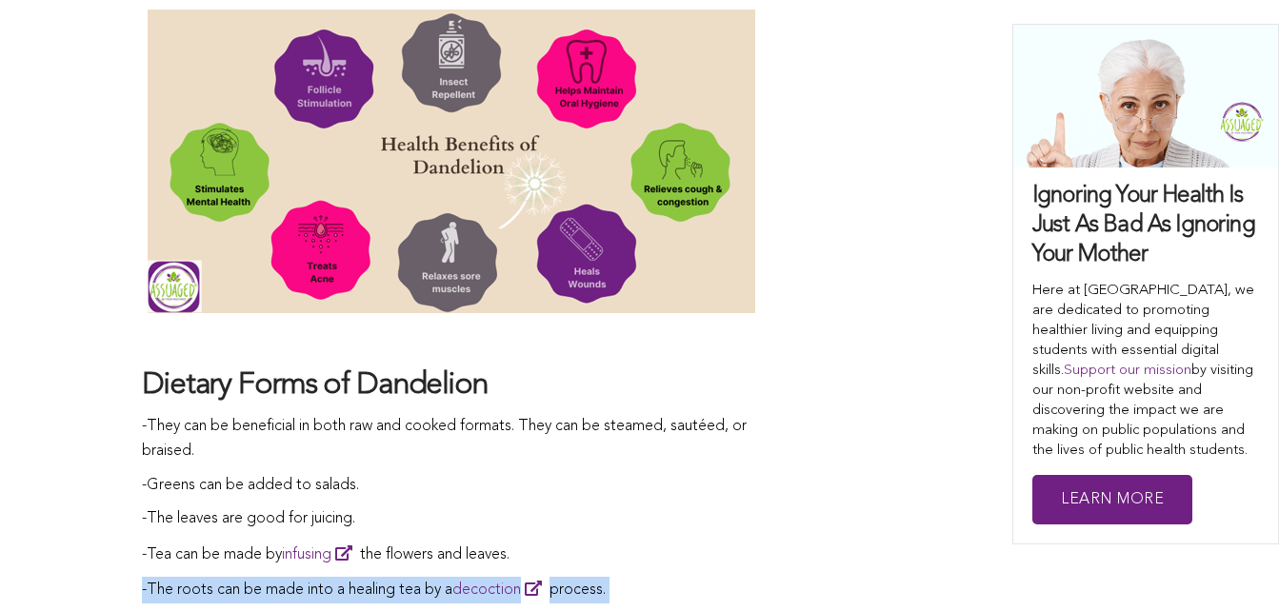
drag, startPoint x: 887, startPoint y: 473, endPoint x: 875, endPoint y: 565, distance: 92.2
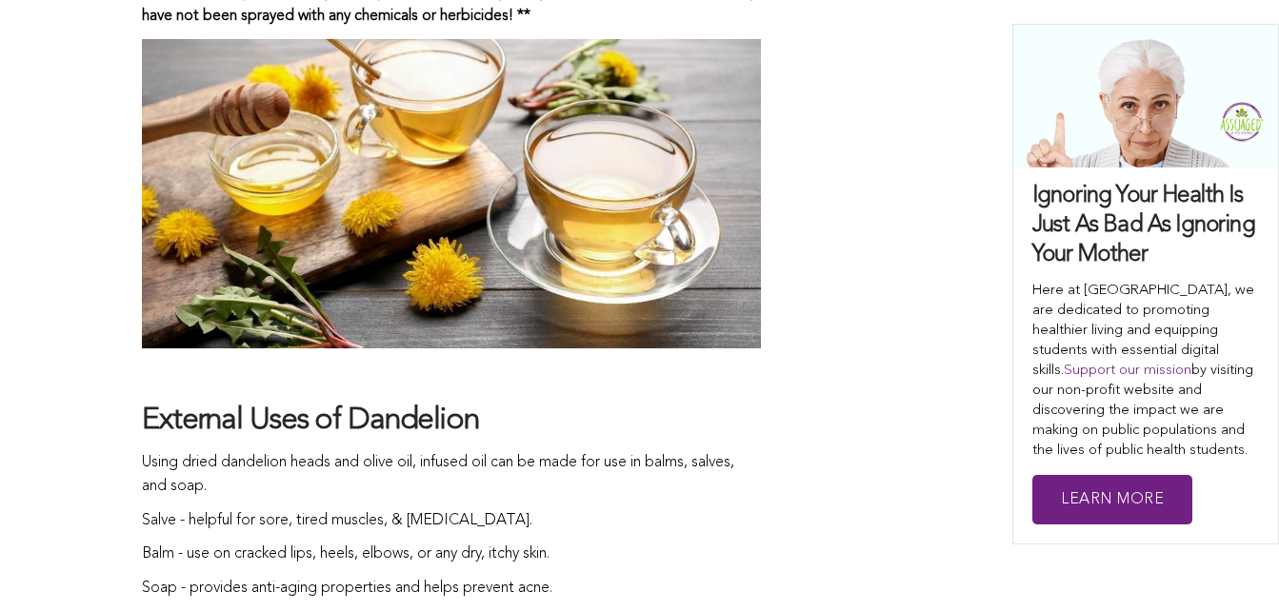
scroll to position [3706, 0]
drag, startPoint x: 741, startPoint y: 514, endPoint x: 718, endPoint y: 408, distance: 108.1
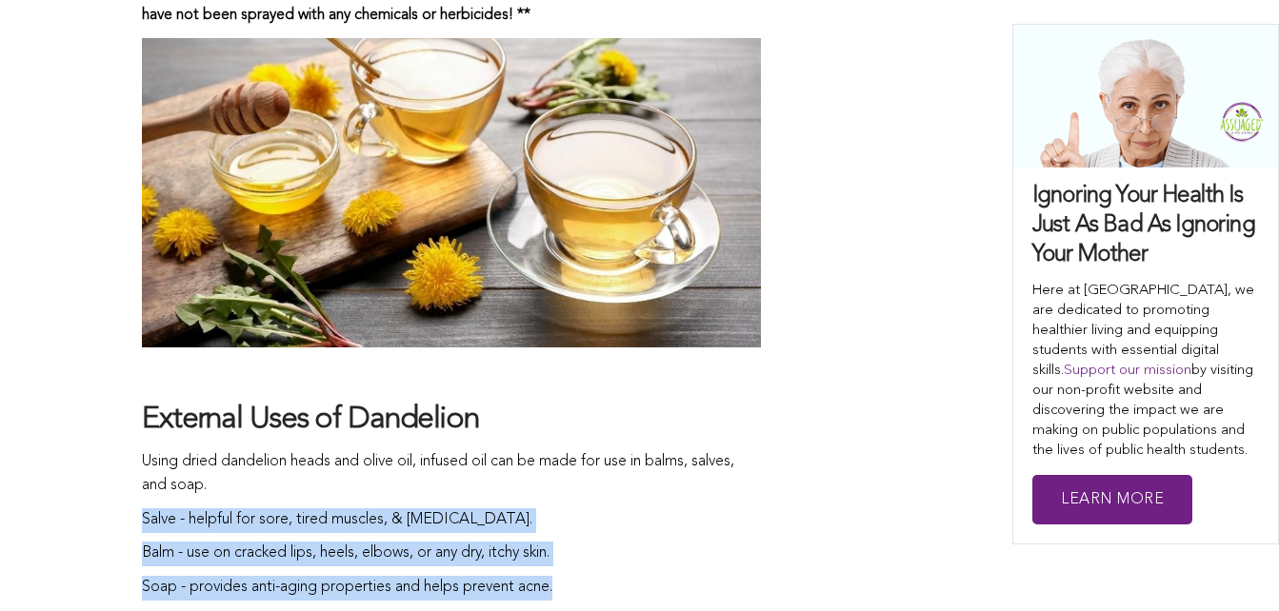
click at [718, 450] on p "Using dried dandelion heads and olive oil, infused oil can be made for use in b…" at bounding box center [451, 474] width 619 height 49
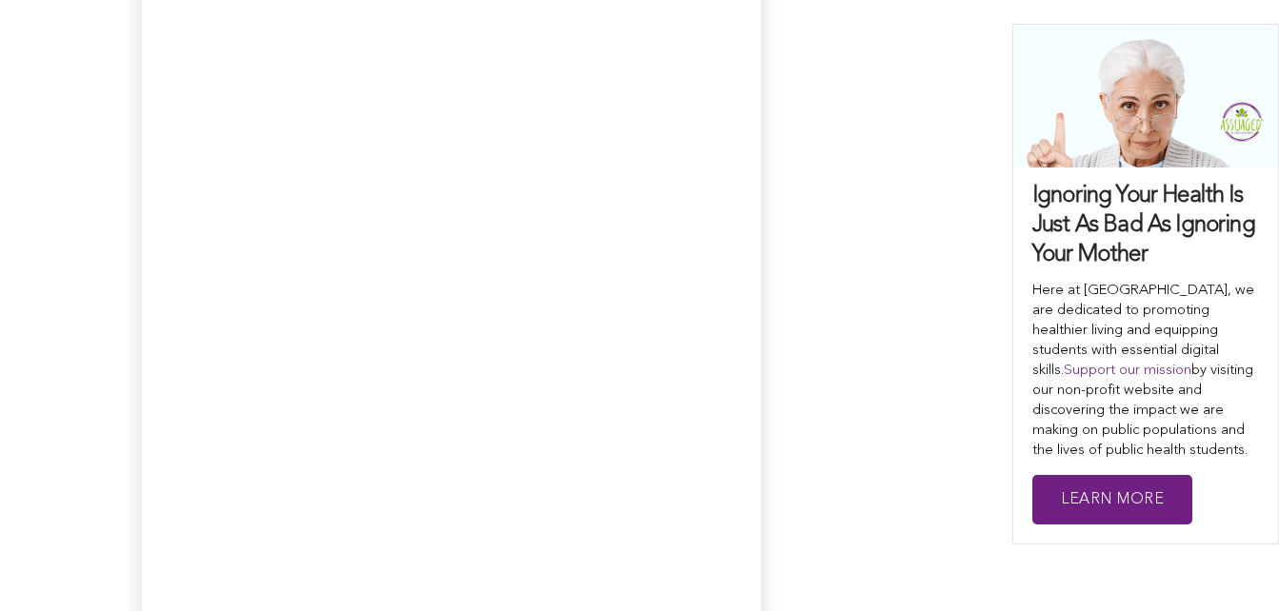
scroll to position [5060, 0]
